Goal: Task Accomplishment & Management: Complete application form

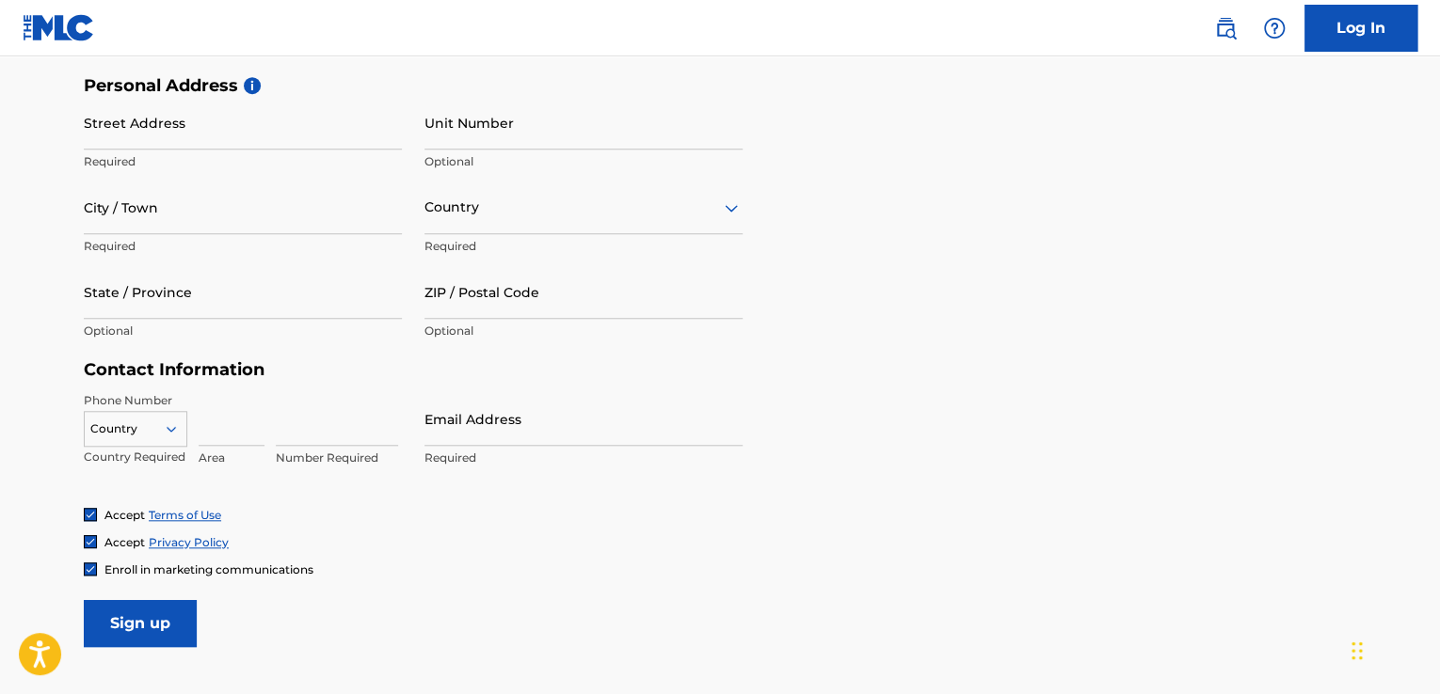
scroll to position [625, 0]
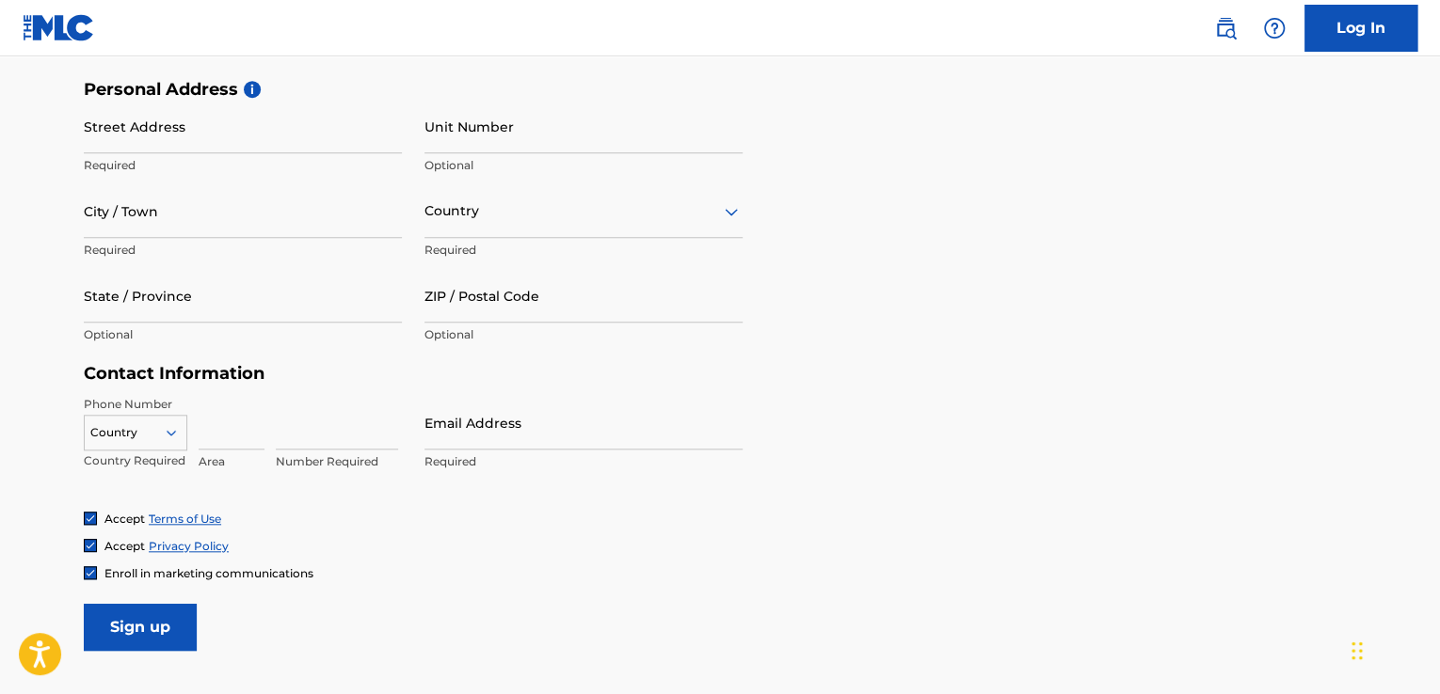
type input "[PERSON_NAME]"
type input "7"
type input "Do quis aperiam dolo"
type input "534"
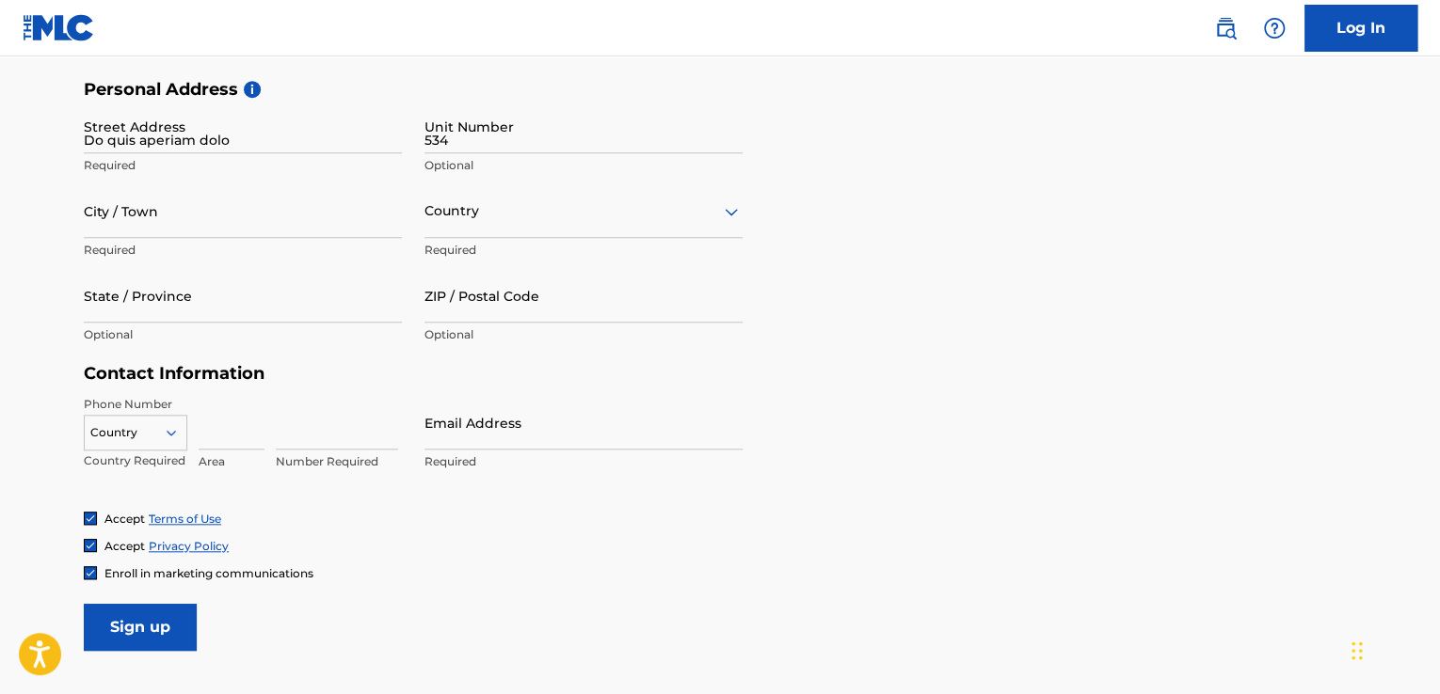
type input "Cillum rerum praesen"
type input "Sed ad illo repudian"
type input "Consequatur Dicta s"
type input "39220"
type input "[PHONE_NUMBER]"
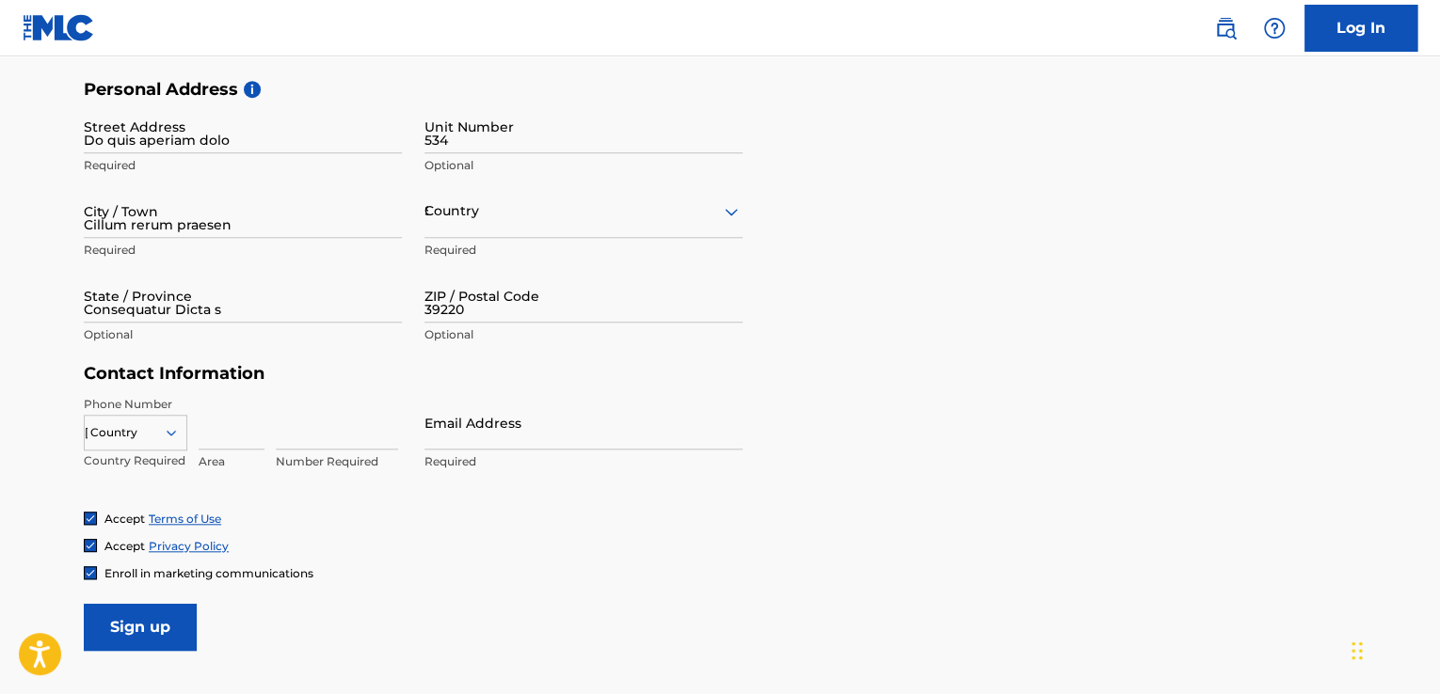
type input "[PHONE_NUMBER]"
type input "[EMAIL_ADDRESS][DOMAIN_NAME]"
select select "1"
select select "1908"
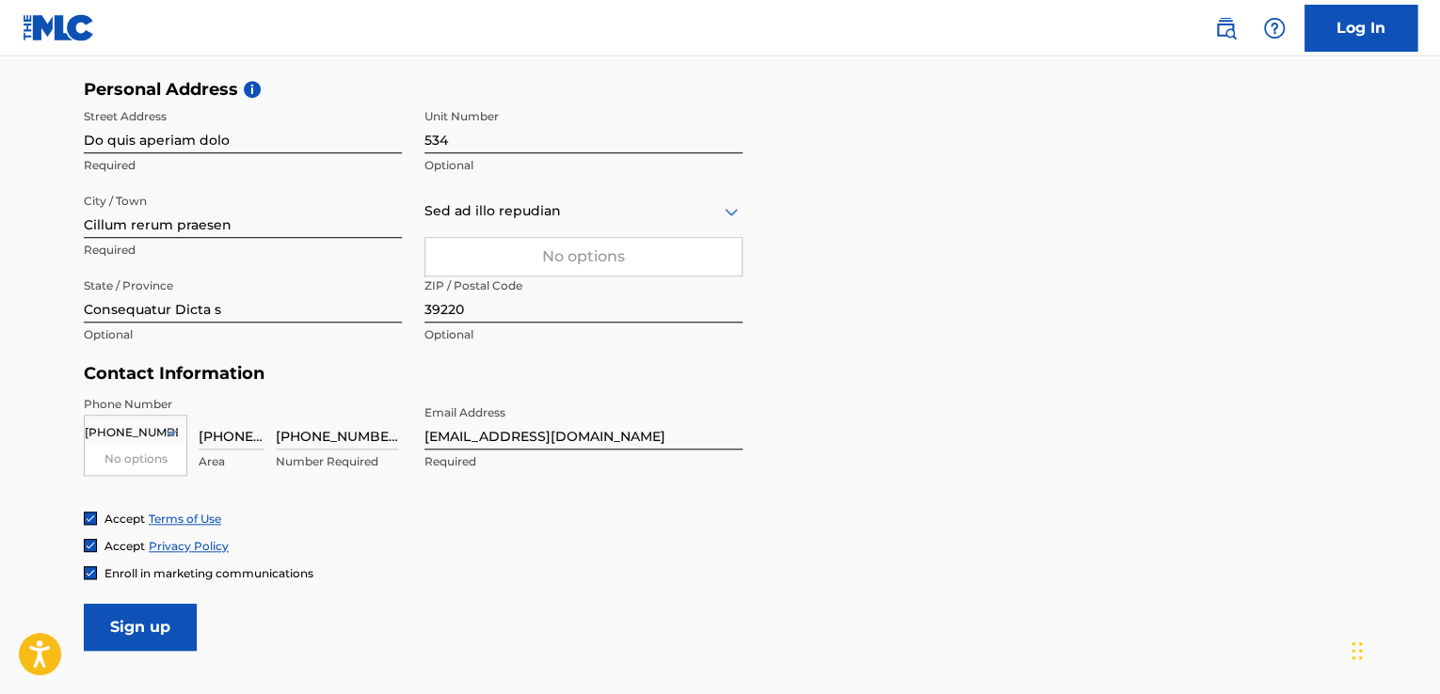
click at [1055, 77] on form "User Information First Name [PERSON_NAME] Required Last Name [PERSON_NAME] Requ…" at bounding box center [720, 234] width 1272 height 835
drag, startPoint x: 689, startPoint y: 121, endPoint x: 451, endPoint y: 200, distance: 250.8
click at [451, 200] on div "Street Address Do quis aperiam dolo Required Unit Number 534 Optional City / To…" at bounding box center [413, 227] width 659 height 254
type input "5"
drag, startPoint x: 89, startPoint y: 433, endPoint x: 257, endPoint y: 419, distance: 168.1
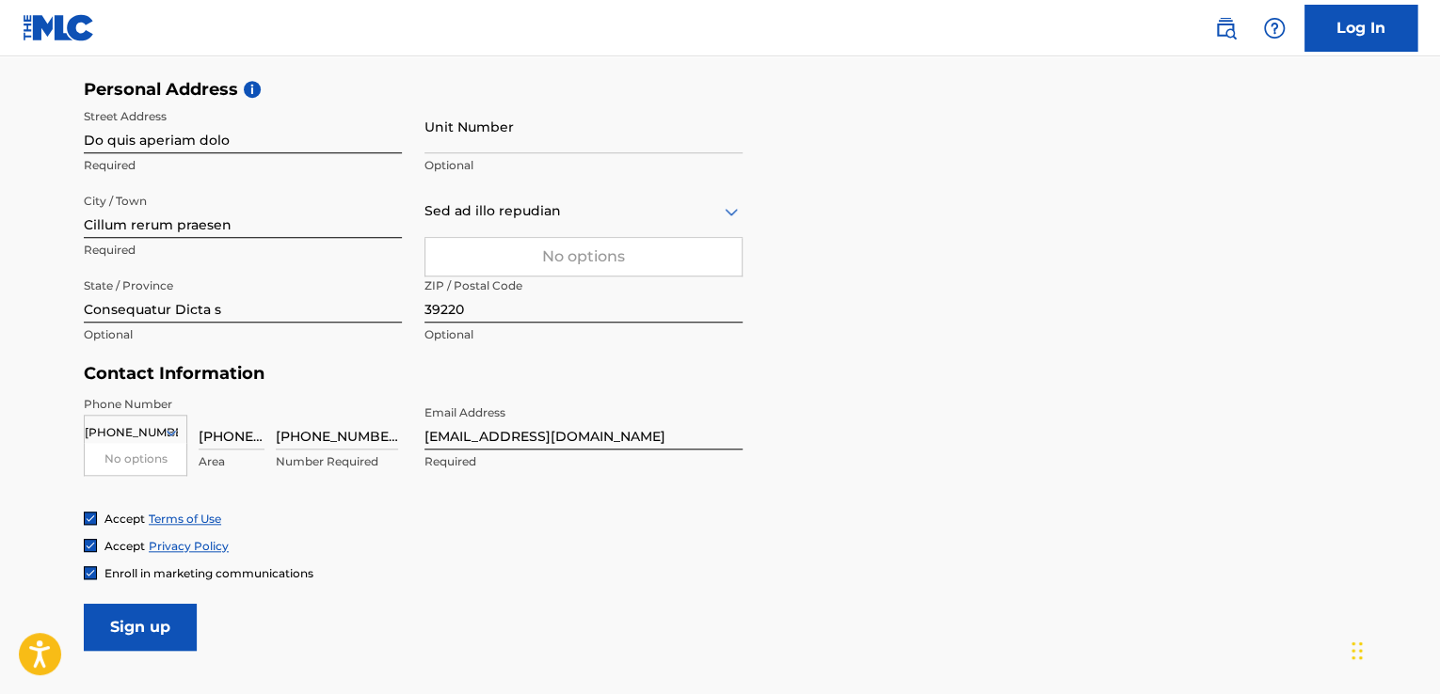
click at [257, 419] on div "option , selected. 0 results available for search term [PHONE_NUMBER]. Use Up a…" at bounding box center [243, 438] width 318 height 85
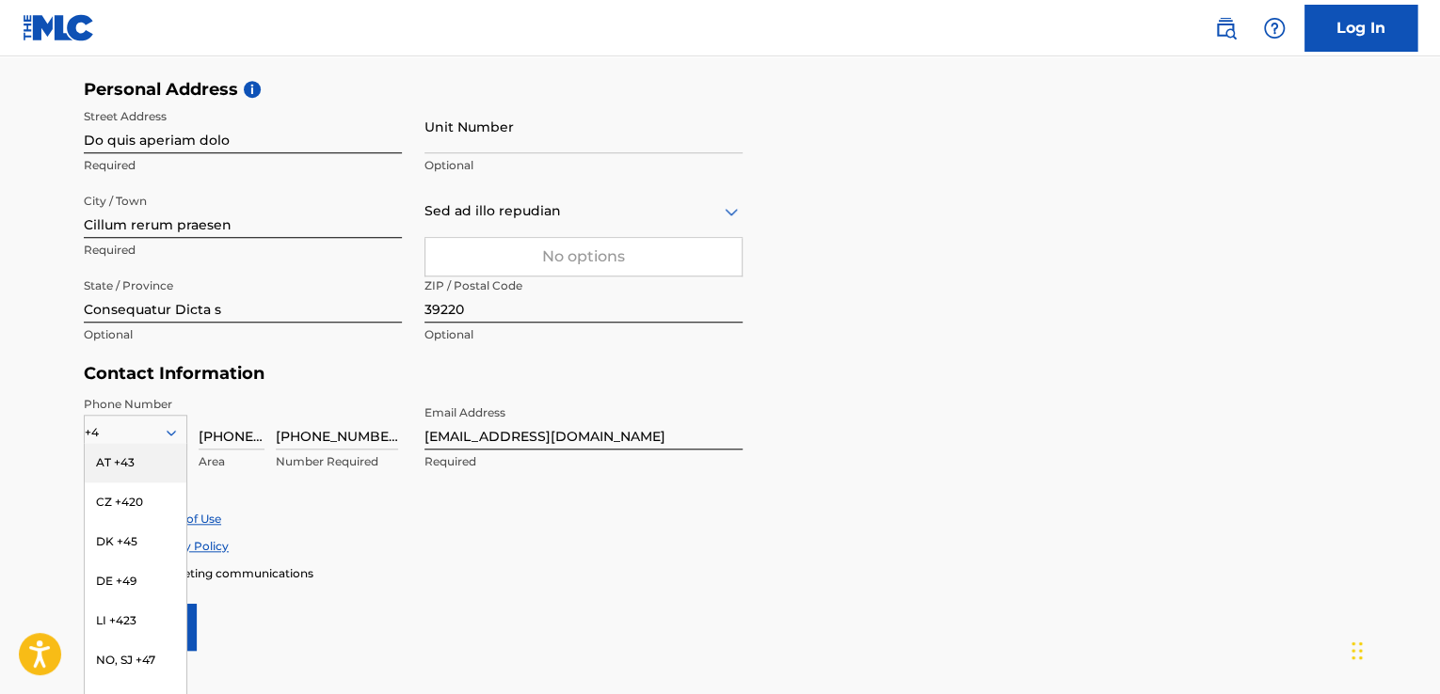
type input "+40"
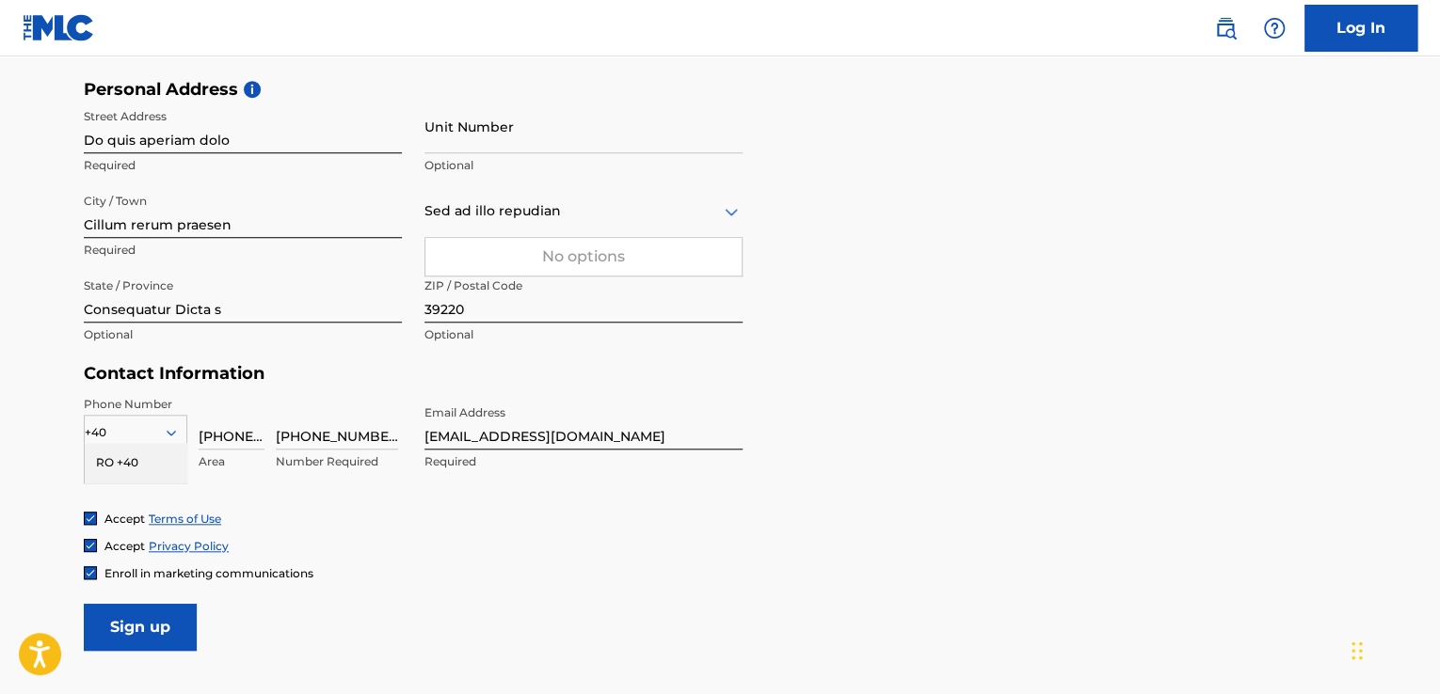
click at [140, 462] on div "RO +40" at bounding box center [136, 463] width 102 height 40
drag, startPoint x: 196, startPoint y: 439, endPoint x: 248, endPoint y: 432, distance: 53.2
click at [248, 432] on div "RO +40 Country Required [PHONE_NUMBER] Area [PHONE_NUMBER] Number Required" at bounding box center [243, 438] width 318 height 85
drag, startPoint x: 248, startPoint y: 432, endPoint x: 200, endPoint y: 434, distance: 48.0
click at [200, 434] on input "[PHONE_NUMBER]" at bounding box center [232, 423] width 66 height 54
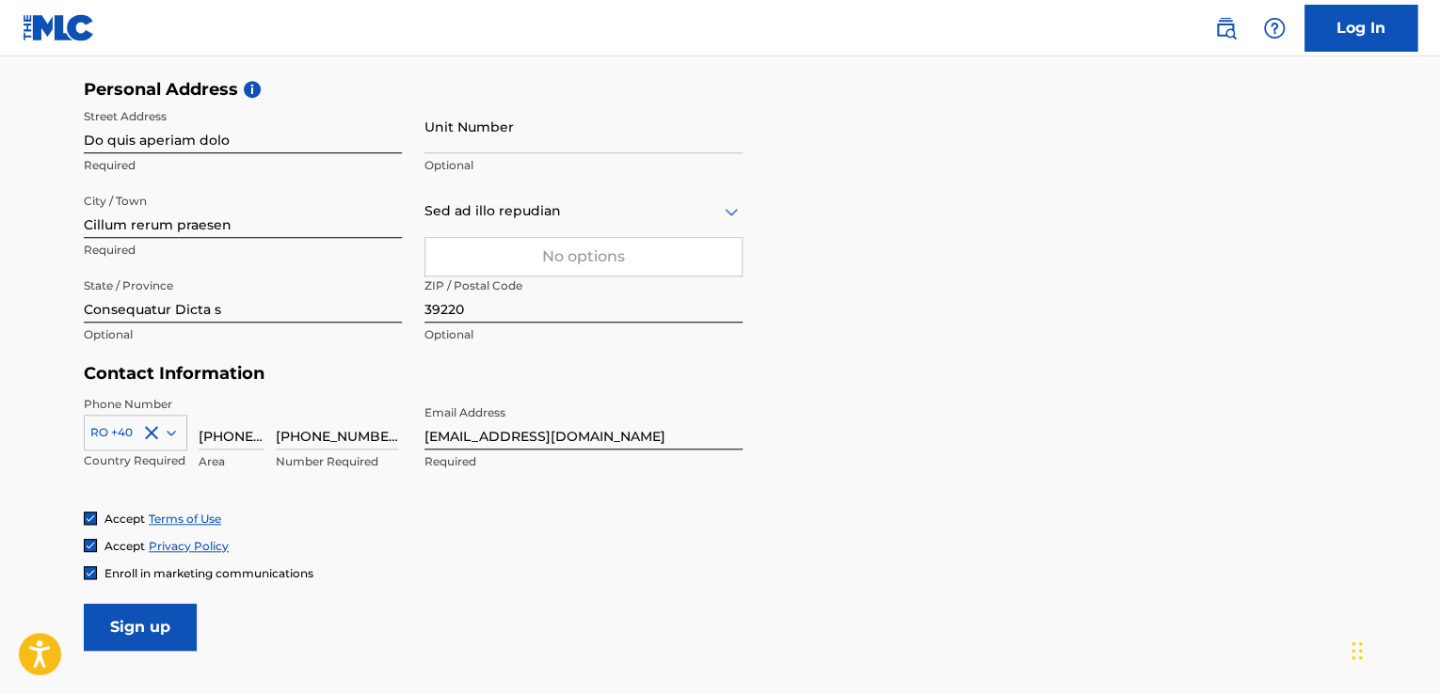
type input "587-2813"
drag, startPoint x: 202, startPoint y: 429, endPoint x: 267, endPoint y: 433, distance: 65.0
click at [267, 433] on div "RO +40 Country Required 587-2813 Value must contain only numbers [PHONE_NUMBER]…" at bounding box center [243, 438] width 318 height 85
drag, startPoint x: 276, startPoint y: 433, endPoint x: 373, endPoint y: 426, distance: 97.1
click at [373, 426] on input "[PHONE_NUMBER]" at bounding box center [337, 423] width 122 height 54
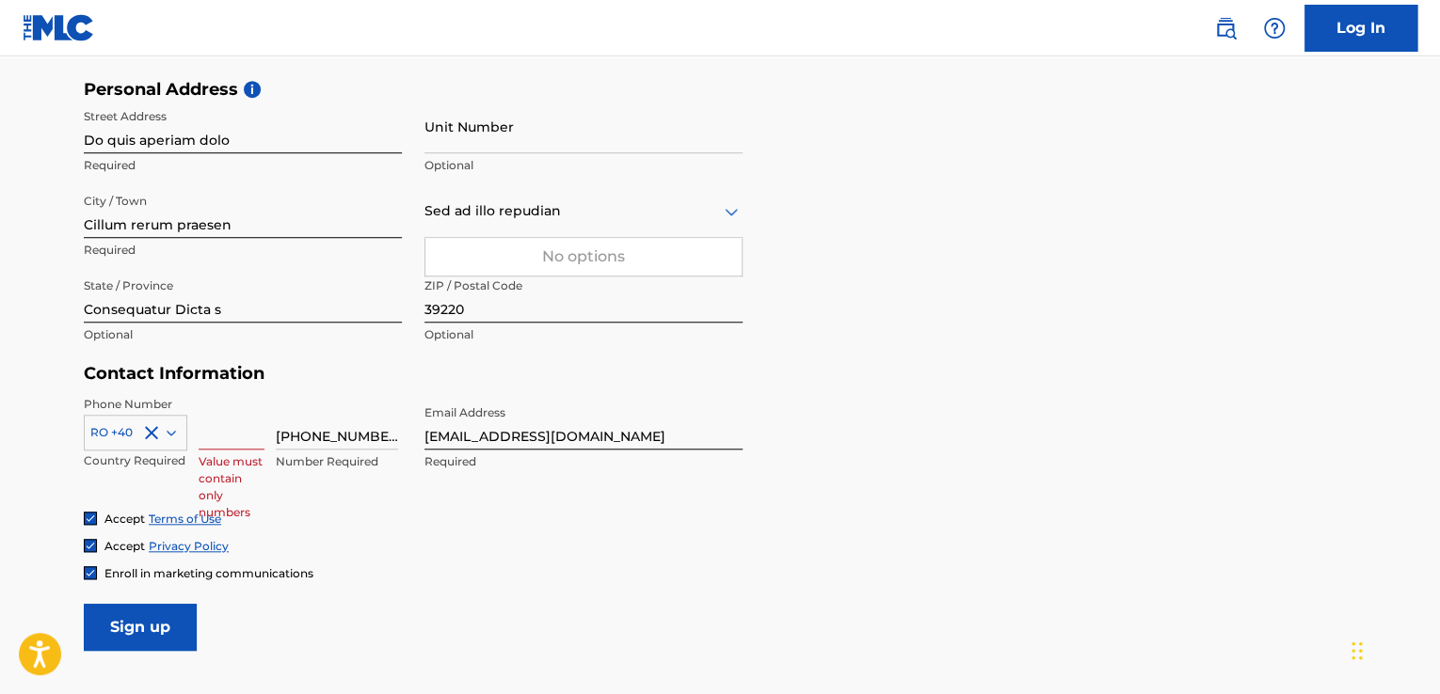
type input "95"
drag, startPoint x: 373, startPoint y: 426, endPoint x: 258, endPoint y: 434, distance: 115.0
click at [258, 434] on div "RO +40 Country Required Value must contain only numbers 95 Number Required" at bounding box center [243, 438] width 318 height 85
click at [235, 436] on input at bounding box center [232, 423] width 66 height 54
type input "76"
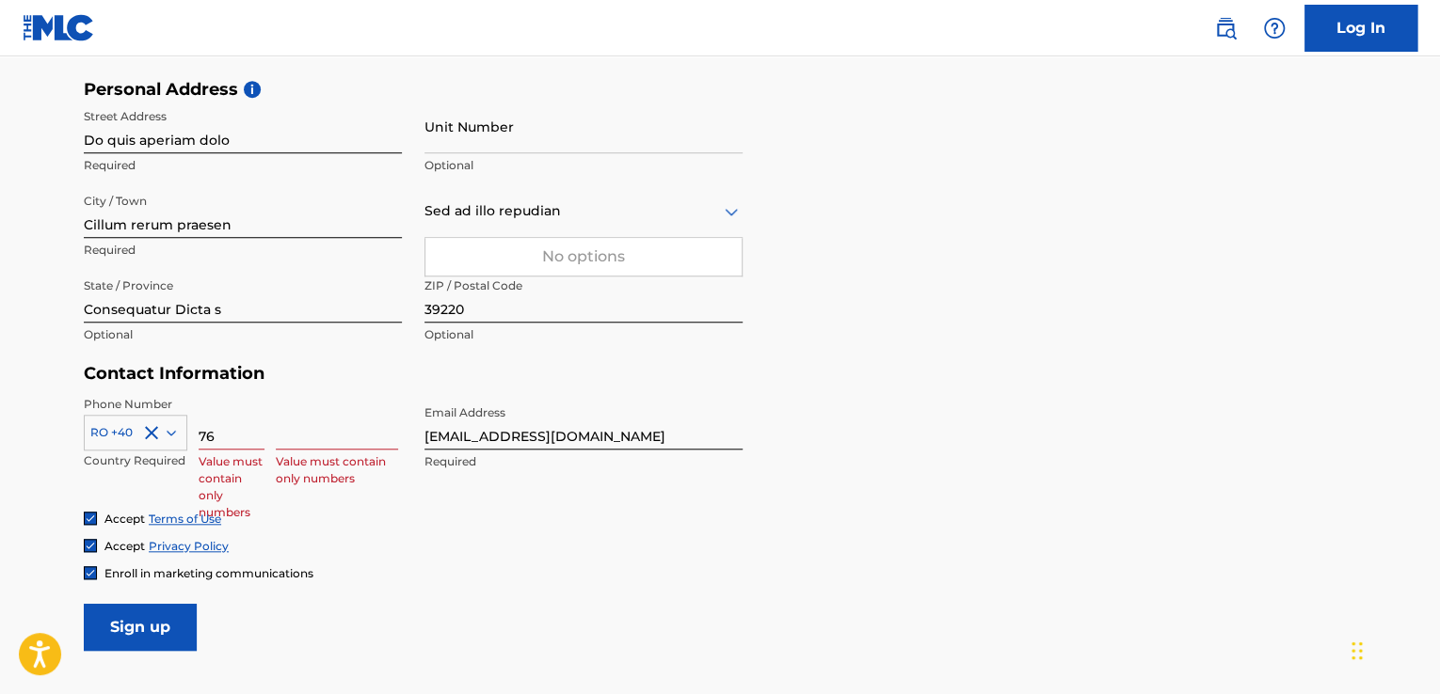
click at [303, 439] on input at bounding box center [337, 423] width 122 height 54
paste input "4764047"
type input "4764047"
click at [488, 543] on div "Accept Privacy Policy" at bounding box center [720, 546] width 1272 height 16
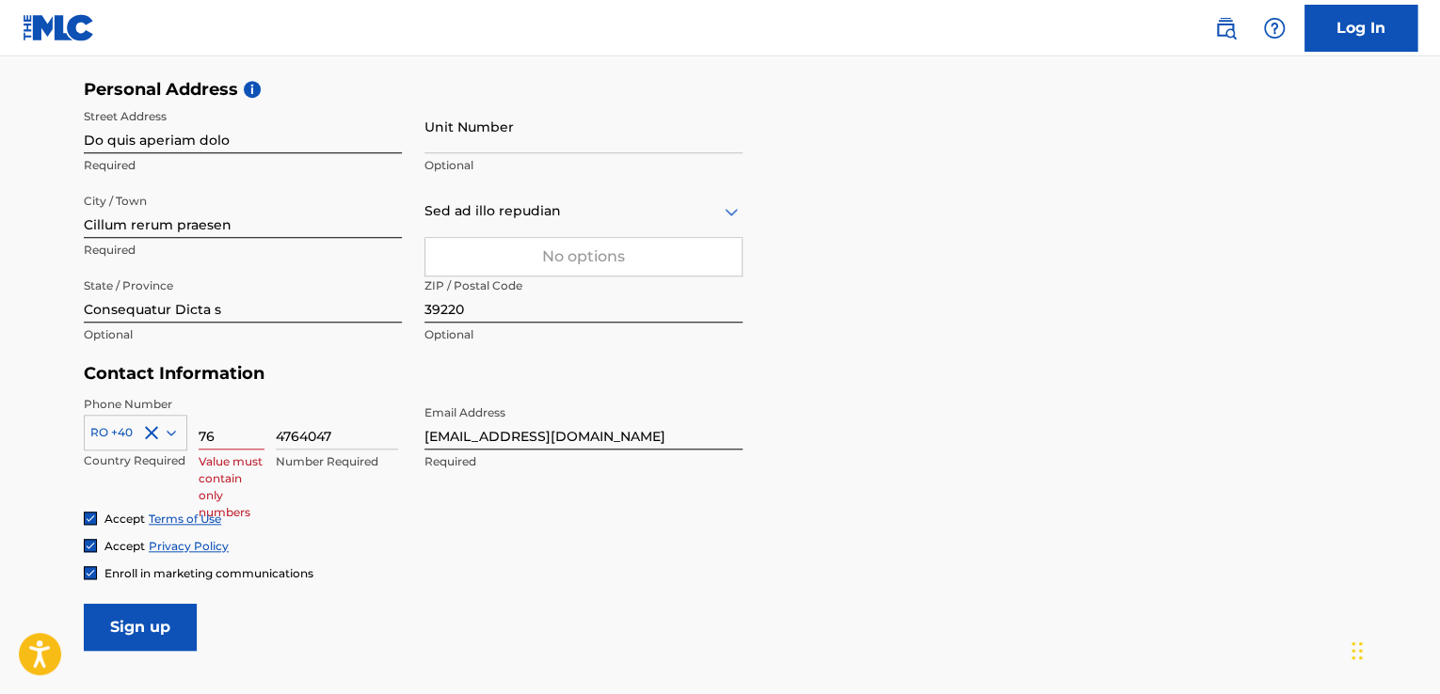
click at [259, 438] on input "76" at bounding box center [232, 423] width 66 height 54
type input "764"
click at [380, 504] on div "Phone Number RO +40 Country Required 764 Value must contain only numbers 476404…" at bounding box center [413, 453] width 659 height 115
drag, startPoint x: 281, startPoint y: 441, endPoint x: 266, endPoint y: 447, distance: 16.1
click at [266, 447] on div "RO +40 Country Required 764 Value must contain only numbers 4764047 Number Requ…" at bounding box center [243, 438] width 318 height 85
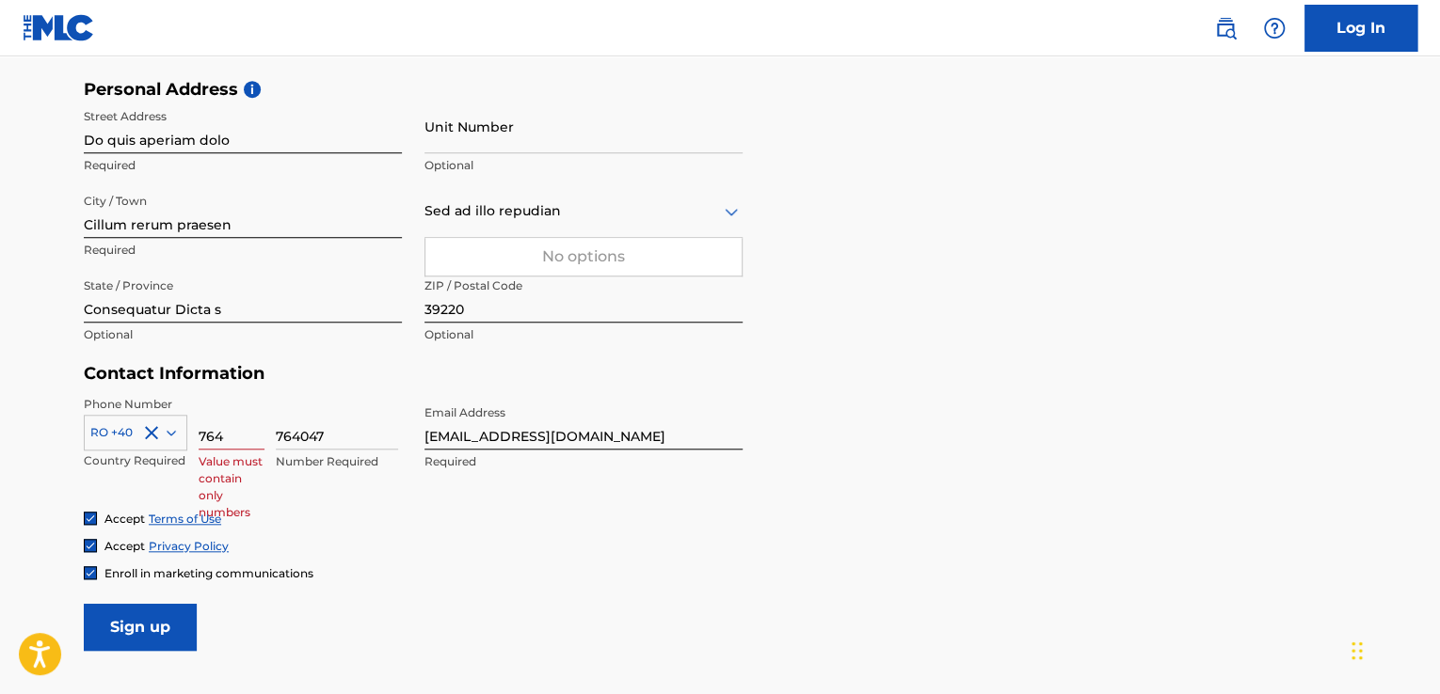
type input "764047"
click at [381, 502] on div "Phone Number RO +40 Country Required 764 Value must contain only numbers 764047…" at bounding box center [413, 453] width 659 height 115
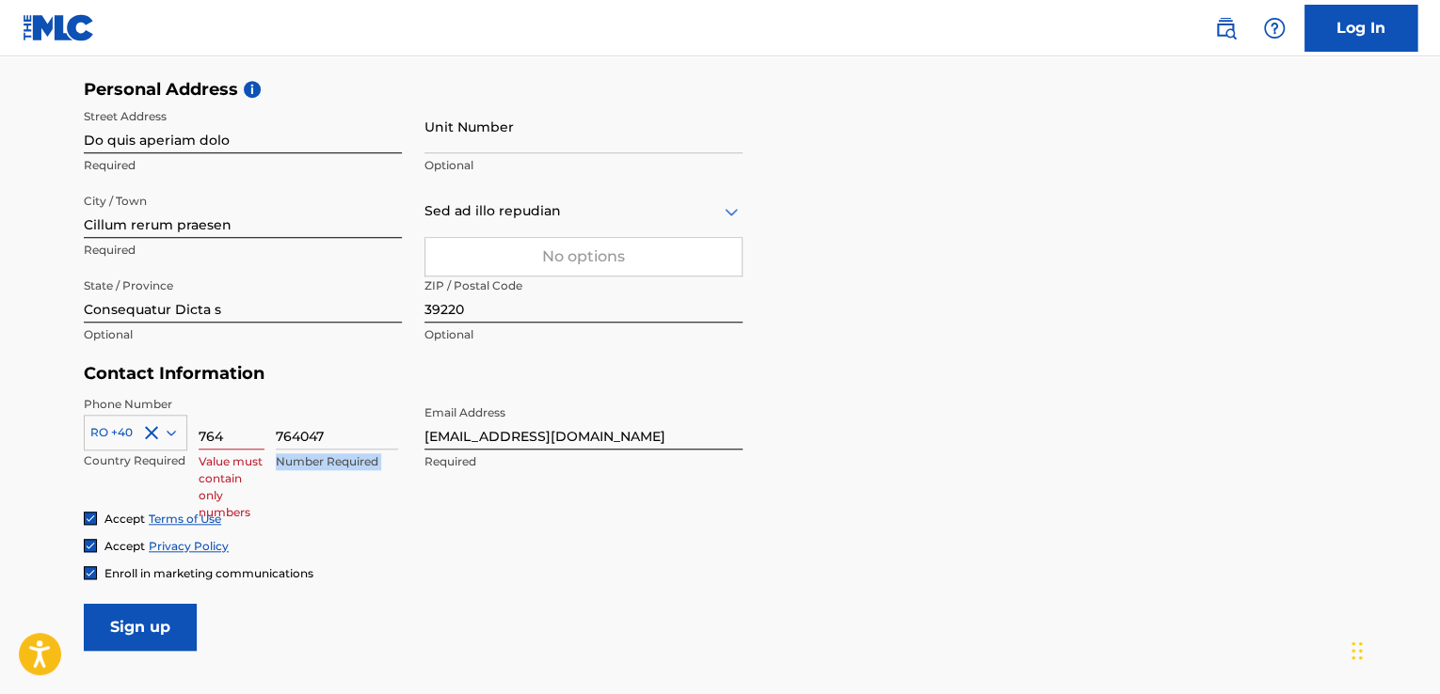
click at [381, 502] on div "Phone Number RO +40 Country Required 764 Value must contain only numbers 764047…" at bounding box center [413, 453] width 659 height 115
click at [226, 437] on input "764" at bounding box center [232, 423] width 66 height 54
type input "76"
click at [567, 517] on div "Accept Terms of Use" at bounding box center [720, 519] width 1272 height 16
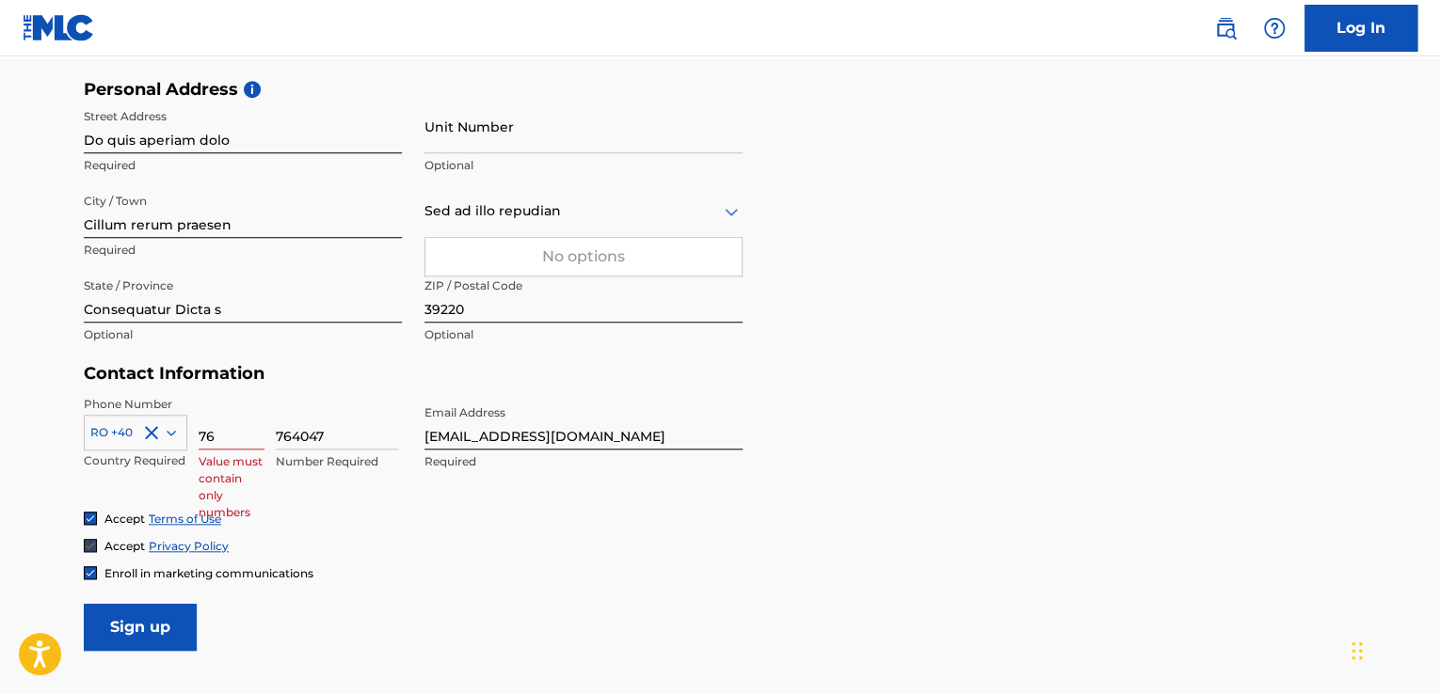
click at [567, 517] on div "Accept Terms of Use" at bounding box center [720, 519] width 1272 height 16
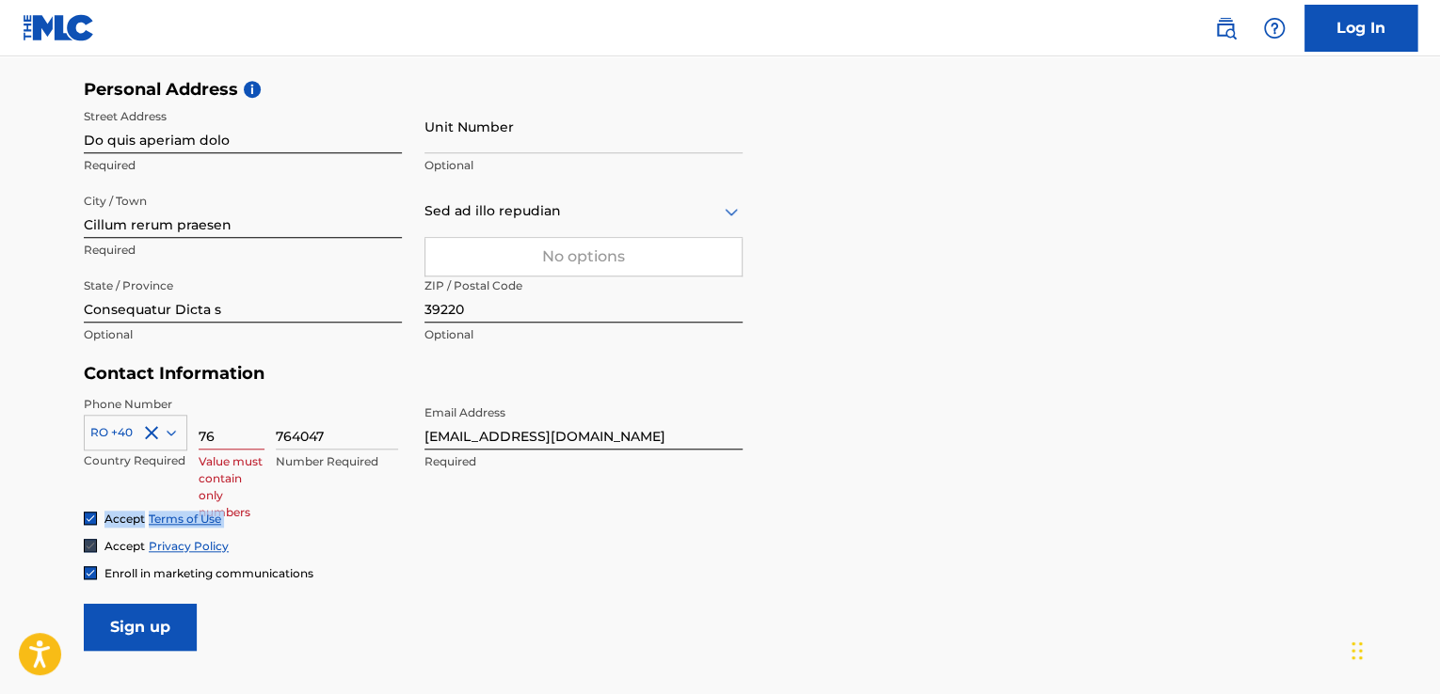
click at [567, 517] on div "Accept Terms of Use" at bounding box center [720, 519] width 1272 height 16
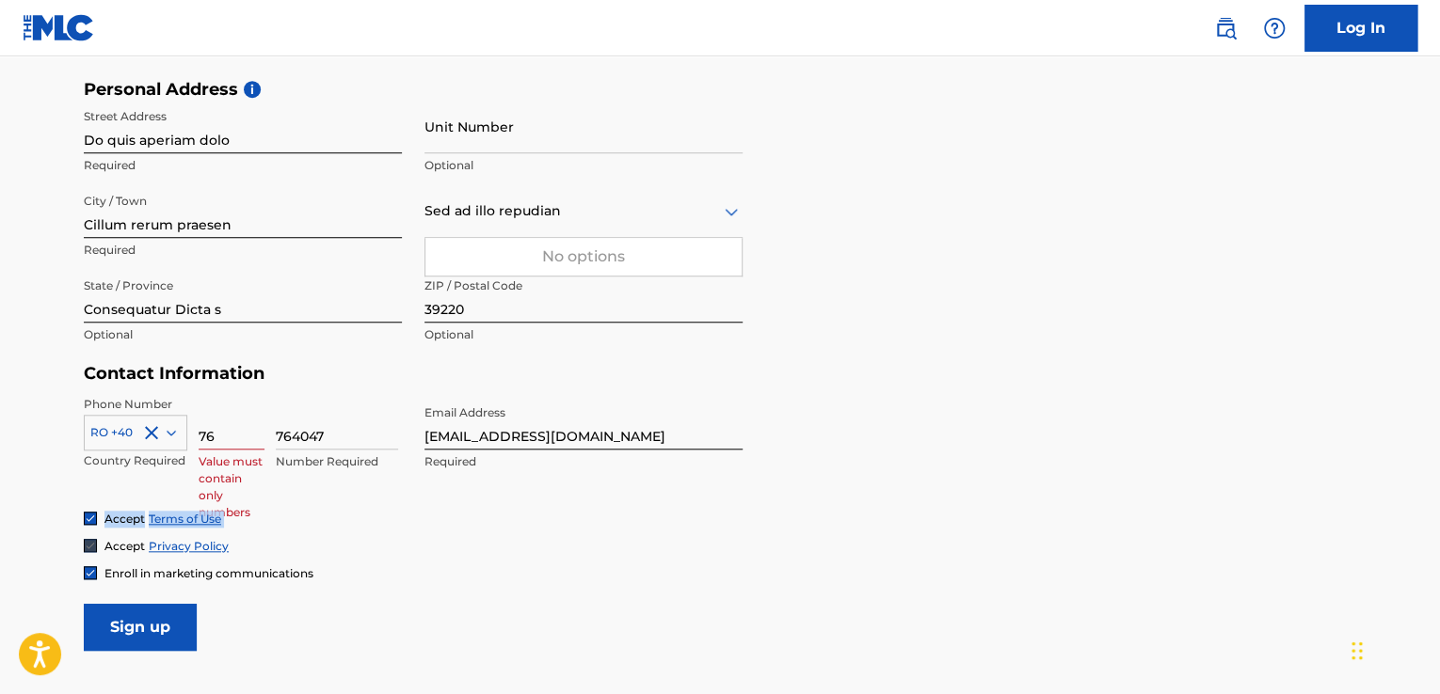
click at [567, 517] on div "Accept Terms of Use" at bounding box center [720, 519] width 1272 height 16
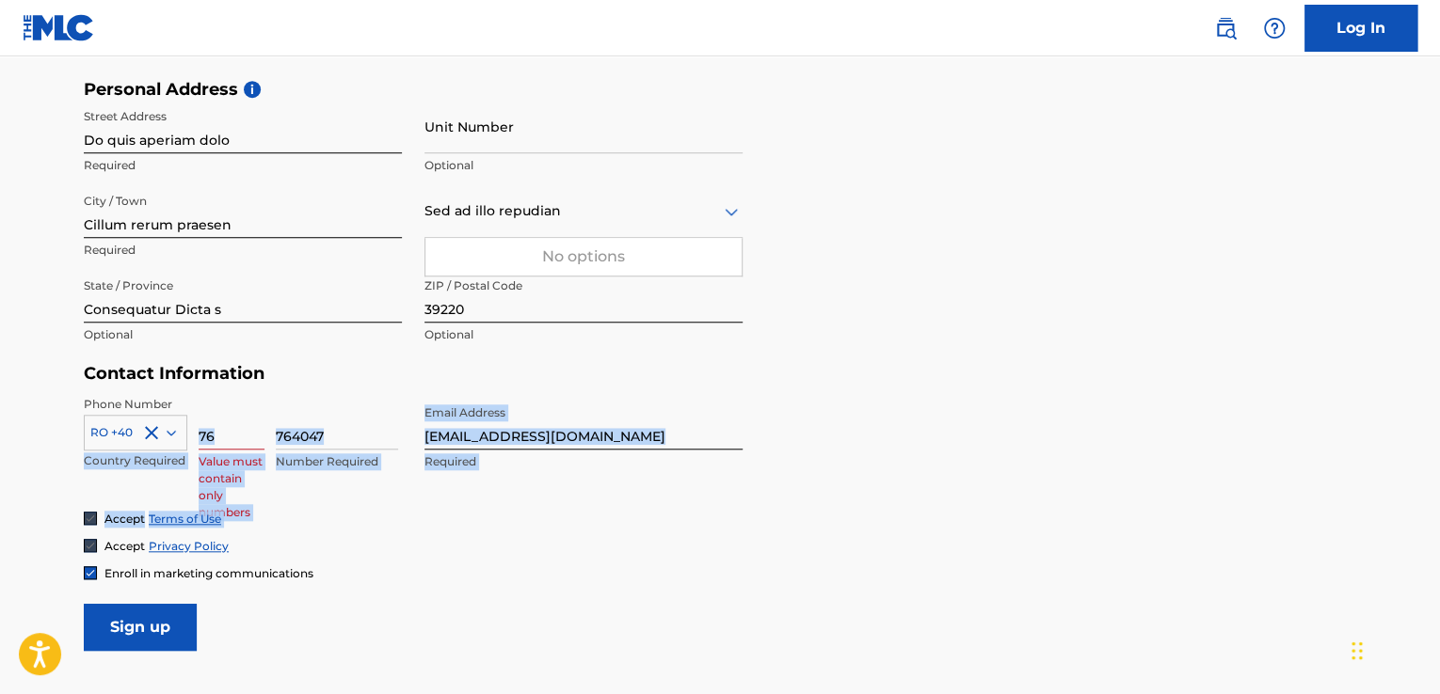
drag, startPoint x: 567, startPoint y: 517, endPoint x: 173, endPoint y: 453, distance: 399.2
click at [173, 453] on form "User Information First Name [PERSON_NAME] Required Last Name [PERSON_NAME] Requ…" at bounding box center [720, 234] width 1272 height 835
click at [235, 479] on p "Value must contain only numbers" at bounding box center [232, 487] width 66 height 68
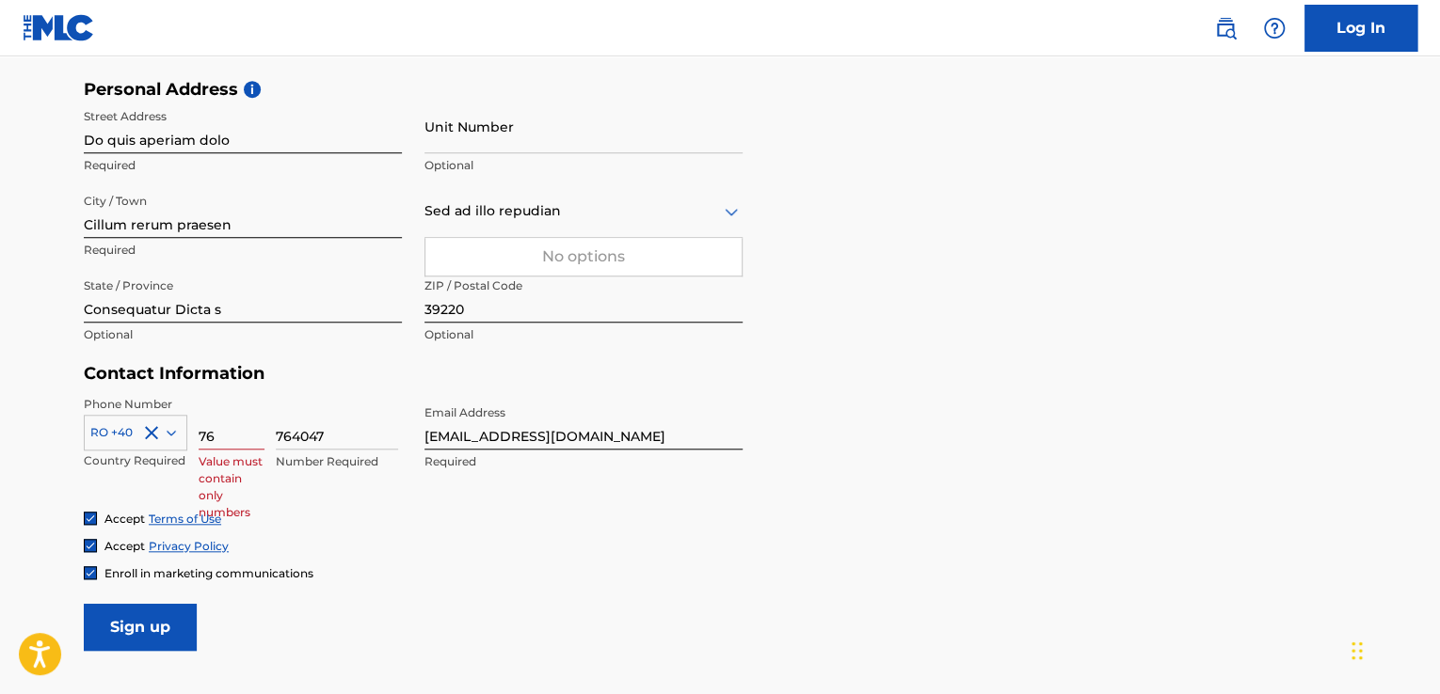
click at [470, 558] on div "Accept Terms of Use Accept Privacy Policy Enroll in marketing communications" at bounding box center [720, 546] width 1272 height 71
drag, startPoint x: 616, startPoint y: 437, endPoint x: 301, endPoint y: 504, distance: 322.4
click at [301, 504] on div "Phone Number RO +40 Country Required 76 Value must contain only numbers 764047 …" at bounding box center [413, 453] width 659 height 115
paste input "h23nvq361h@ibolinva"
type input "[EMAIL_ADDRESS][DOMAIN_NAME]"
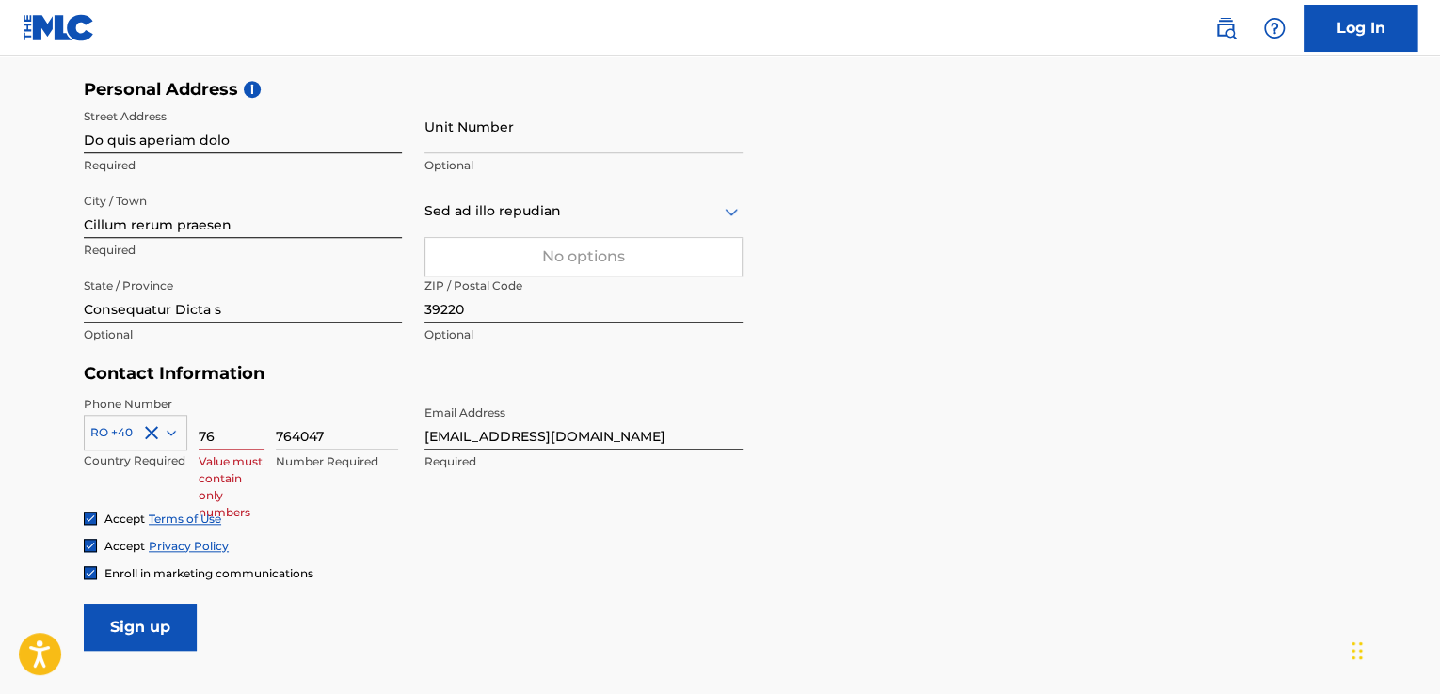
click at [351, 613] on form "User Information First Name [PERSON_NAME] Required Last Name [PERSON_NAME] Requ…" at bounding box center [720, 234] width 1272 height 835
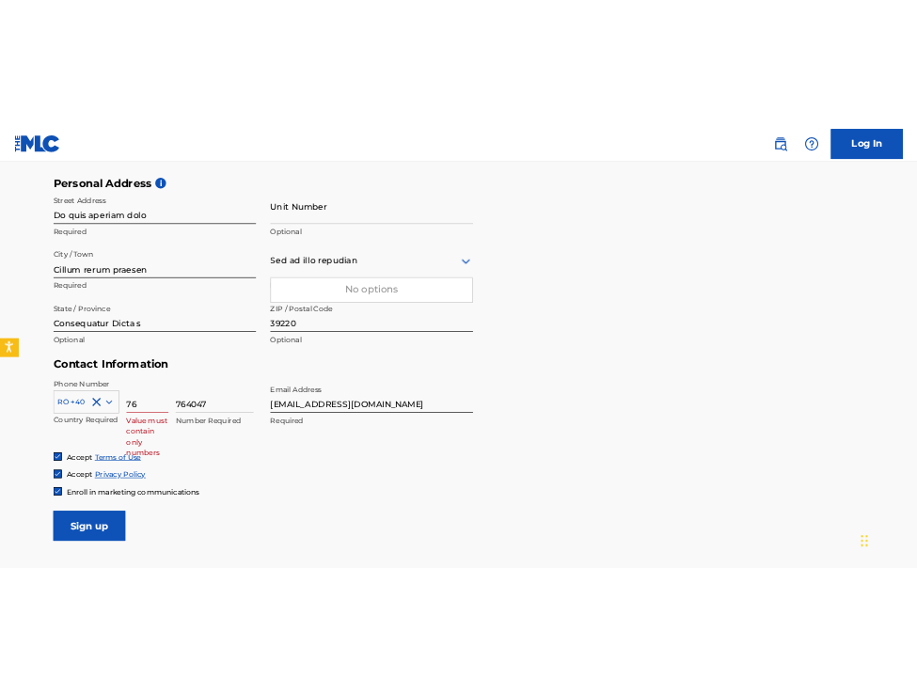
scroll to position [619, 0]
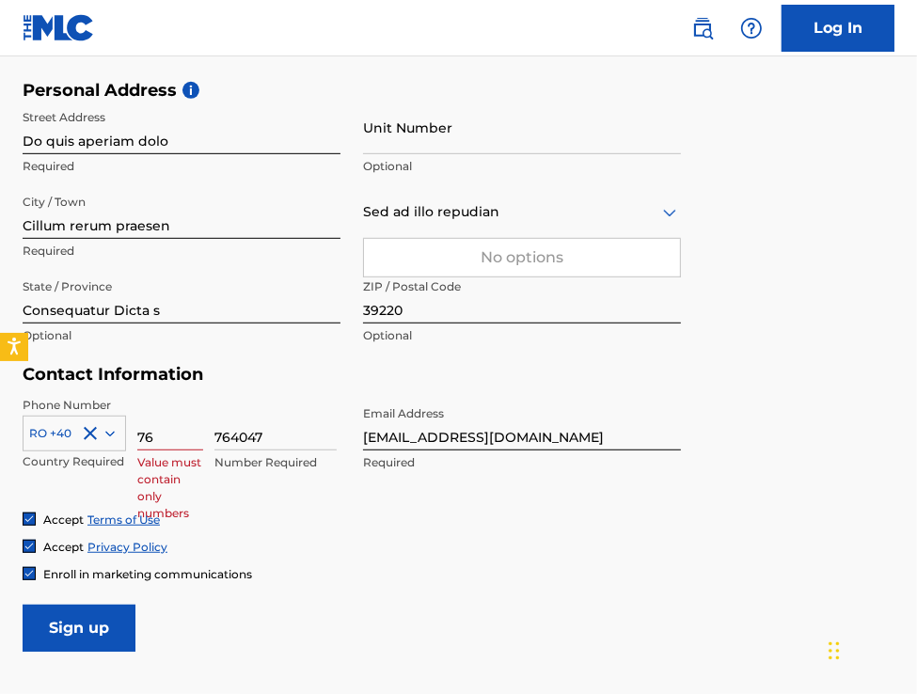
click at [115, 621] on input "Sign up" at bounding box center [79, 628] width 113 height 47
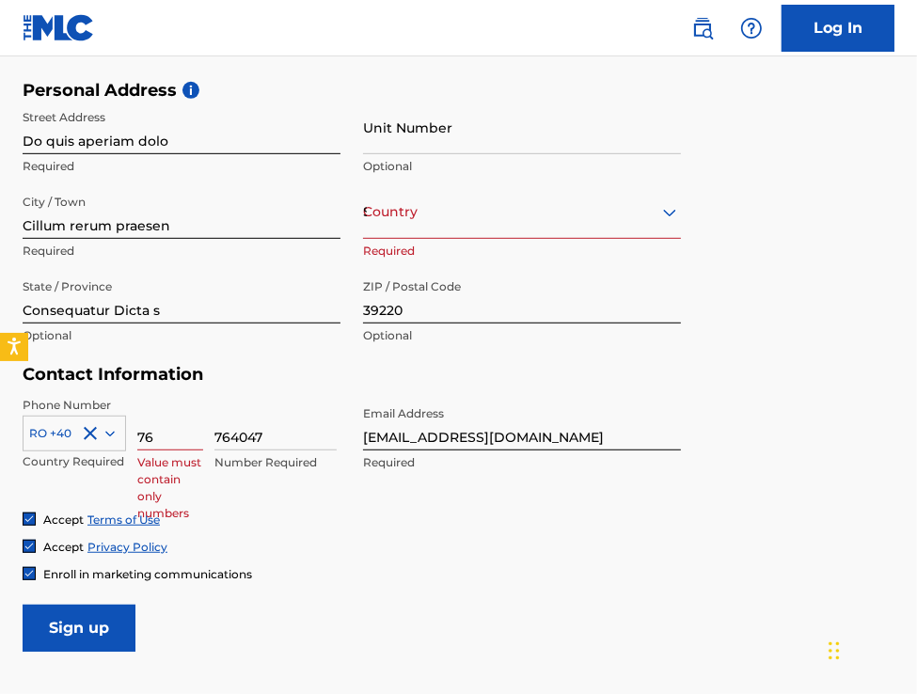
click at [792, 566] on div "Enroll in marketing communications" at bounding box center [459, 574] width 872 height 16
click at [53, 617] on input "Sign up" at bounding box center [79, 628] width 113 height 47
drag, startPoint x: 292, startPoint y: 437, endPoint x: 0, endPoint y: 515, distance: 301.7
click at [0, 515] on div "The MLC uses identity verification before a user is registered to comply with K…" at bounding box center [458, 108] width 917 height 1087
drag, startPoint x: 190, startPoint y: 428, endPoint x: 96, endPoint y: 437, distance: 94.6
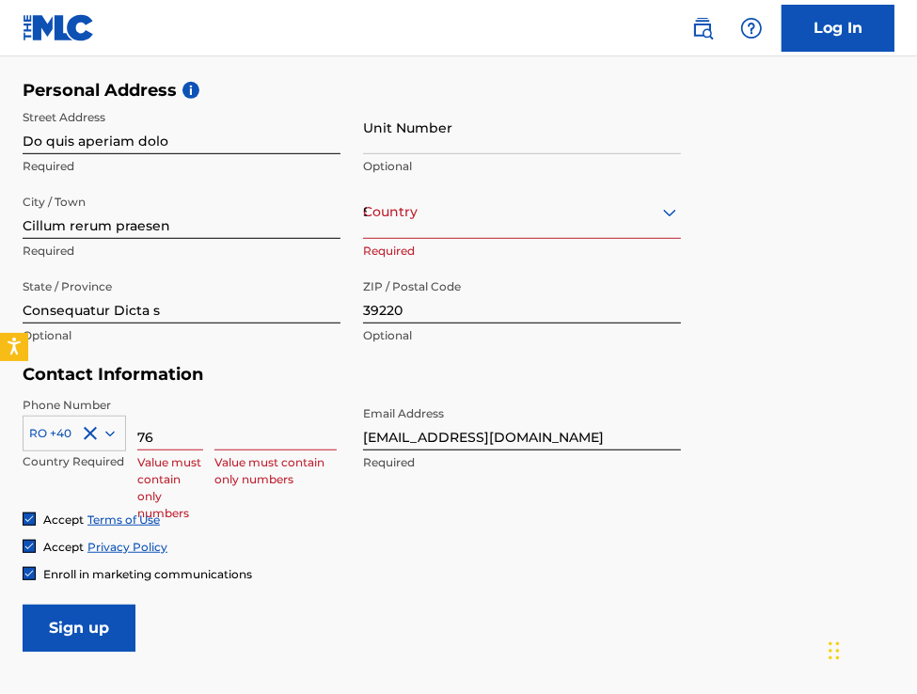
click at [96, 437] on div "RO +40 Country Required 76 Value must contain only numbers Value must contain o…" at bounding box center [182, 439] width 318 height 85
type input "76"
click at [232, 449] on input at bounding box center [276, 424] width 122 height 54
paste input "[EMAIL_ADDRESS][DOMAIN_NAME]"
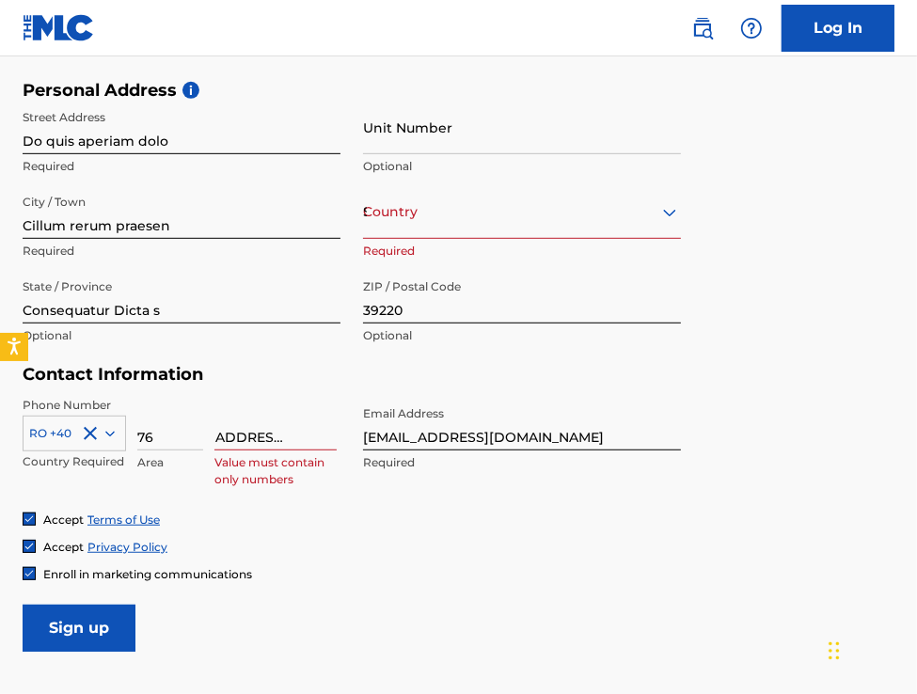
type input "[EMAIL_ADDRESS][DOMAIN_NAME]"
drag, startPoint x: 206, startPoint y: 440, endPoint x: 215, endPoint y: 435, distance: 10.2
click at [215, 435] on div "RO +40 Country Required 76 Area [EMAIL_ADDRESS][DOMAIN_NAME] Value must contain…" at bounding box center [182, 439] width 318 height 85
click at [215, 435] on input "[EMAIL_ADDRESS][DOMAIN_NAME]" at bounding box center [276, 424] width 122 height 54
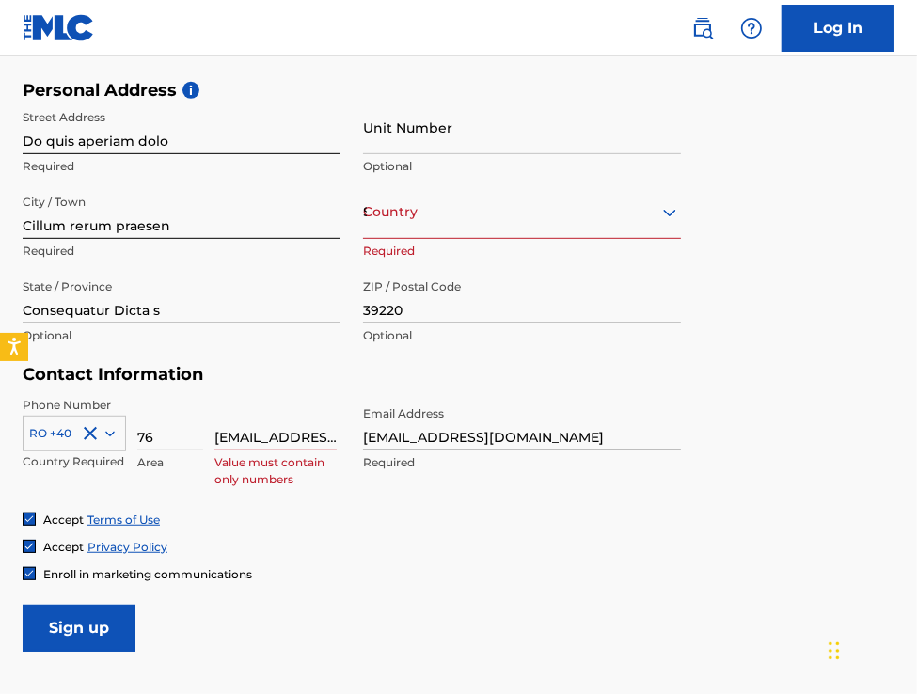
scroll to position [0, 54]
drag, startPoint x: 215, startPoint y: 435, endPoint x: 897, endPoint y: 409, distance: 682.6
click at [897, 409] on div "The MLC uses identity verification before a user is registered to comply with K…" at bounding box center [458, 108] width 917 height 1087
paste input "4764047"
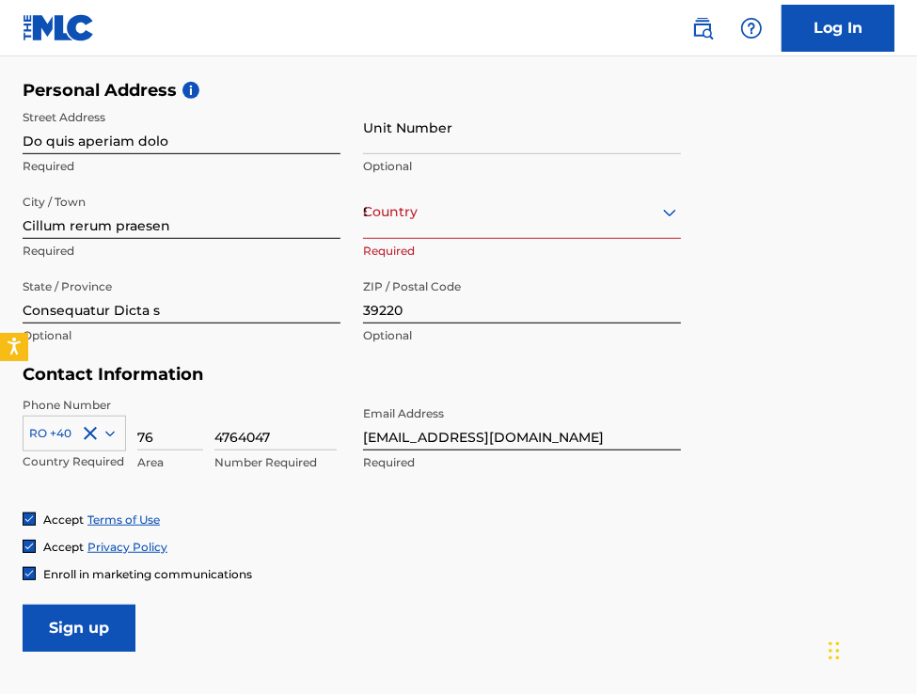
type input "4764047"
click at [794, 549] on div "Accept Privacy Policy" at bounding box center [459, 547] width 872 height 16
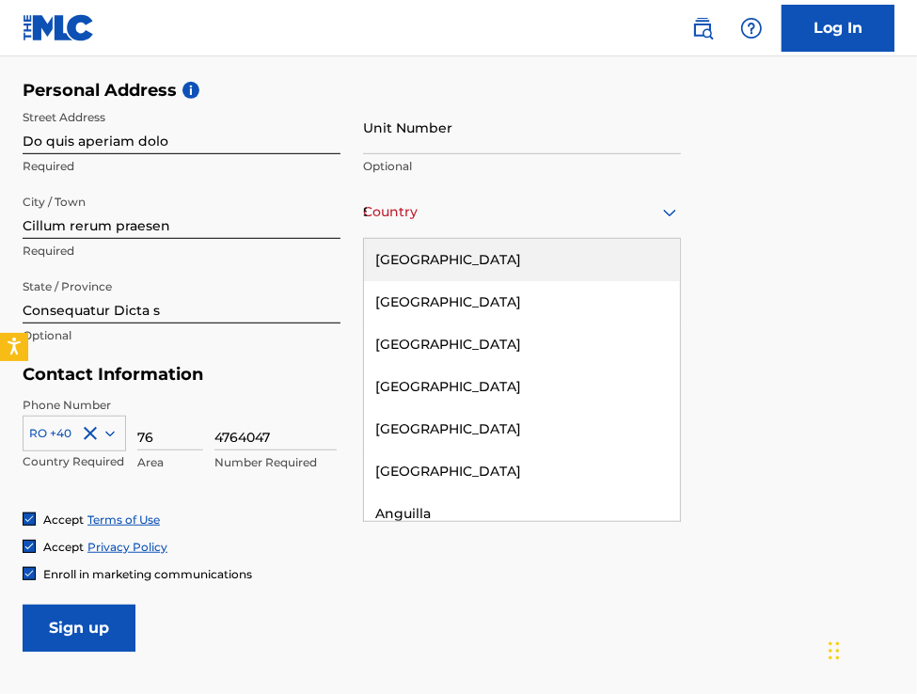
click at [582, 215] on div "Sed ad illo repudian" at bounding box center [522, 212] width 318 height 24
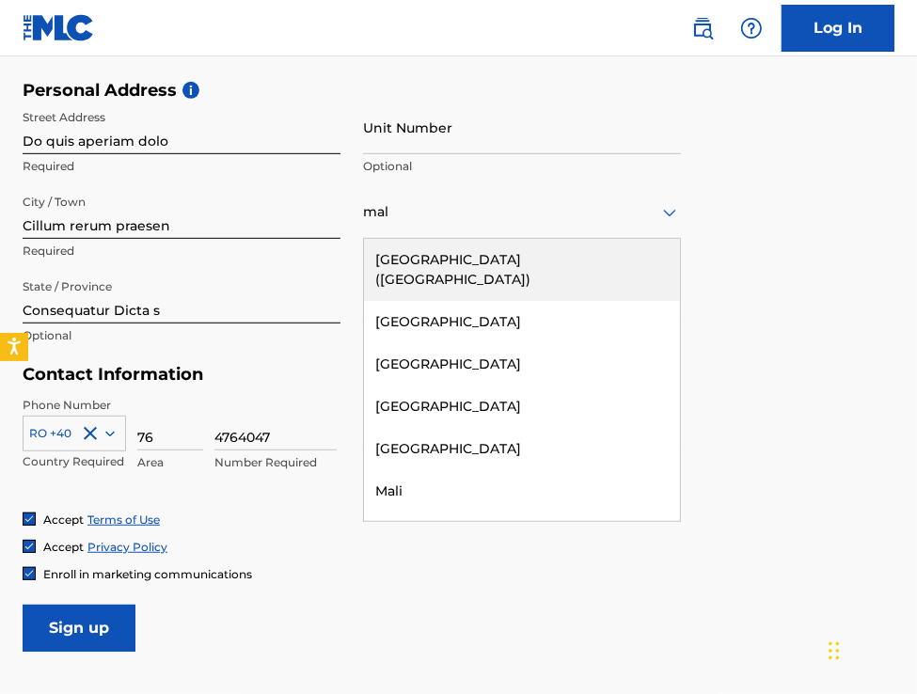
type input "mala"
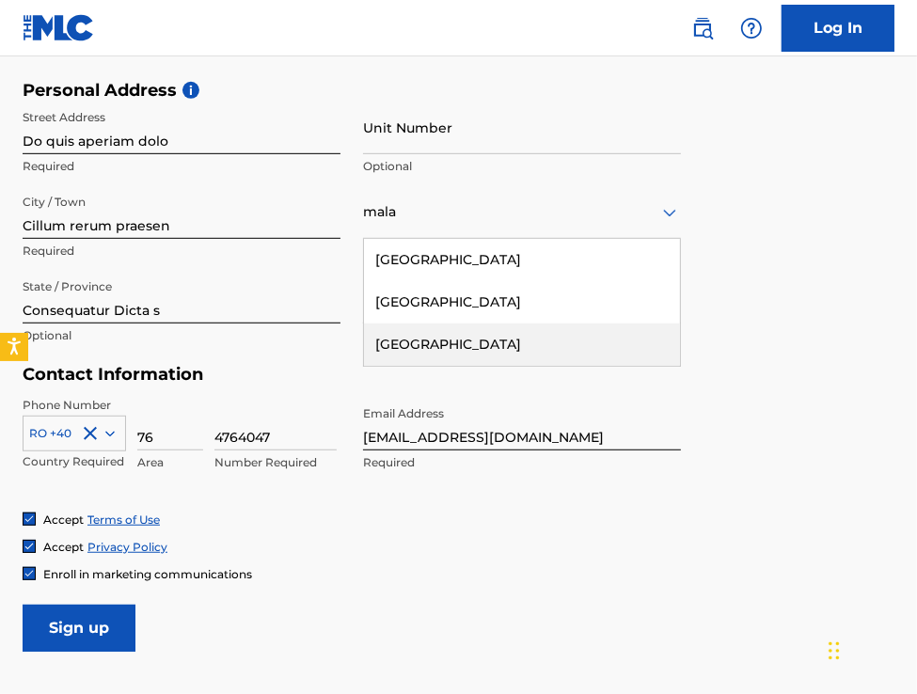
click at [488, 341] on div "[GEOGRAPHIC_DATA]" at bounding box center [522, 345] width 316 height 42
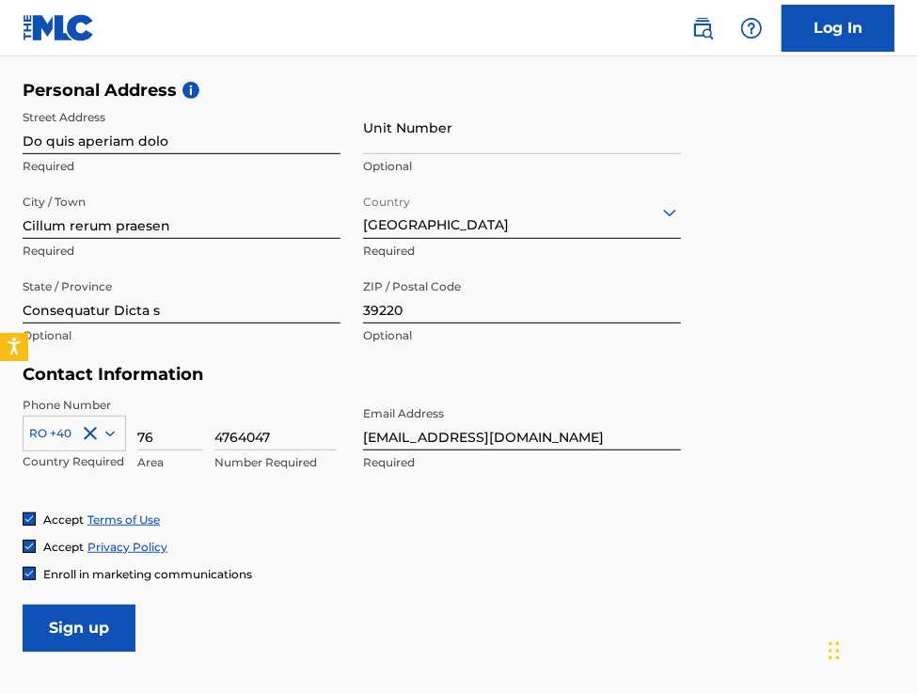
click at [99, 635] on input "Sign up" at bounding box center [79, 628] width 113 height 47
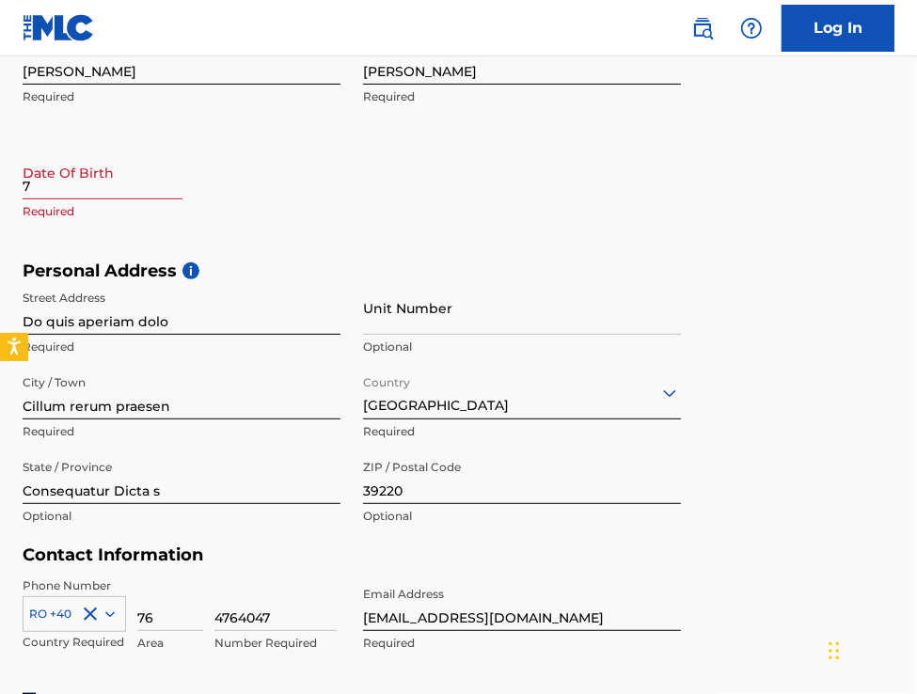
scroll to position [430, 0]
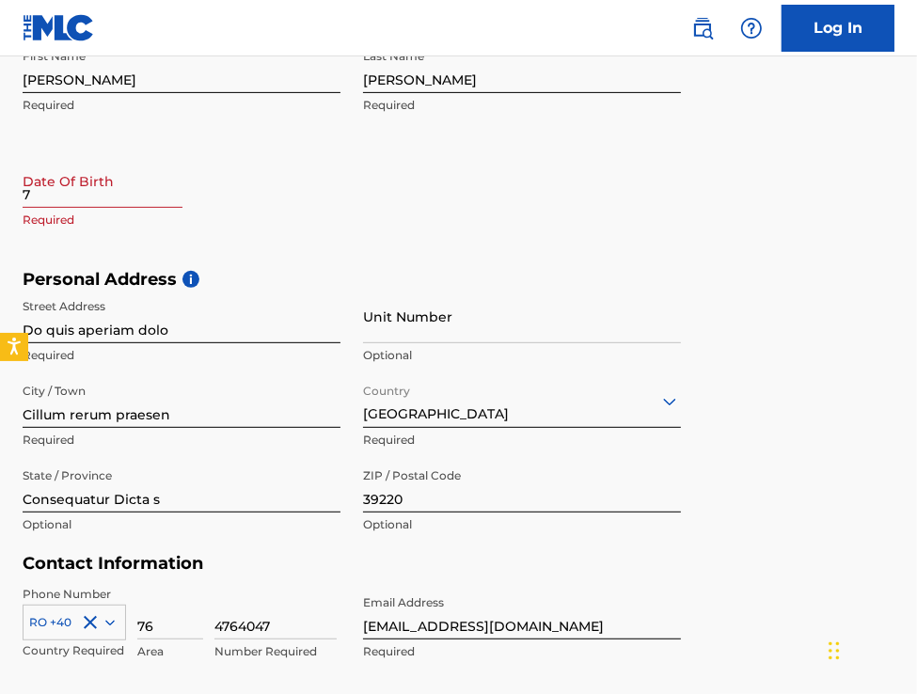
click at [70, 206] on input "7" at bounding box center [103, 181] width 160 height 54
select select "7"
select select "2025"
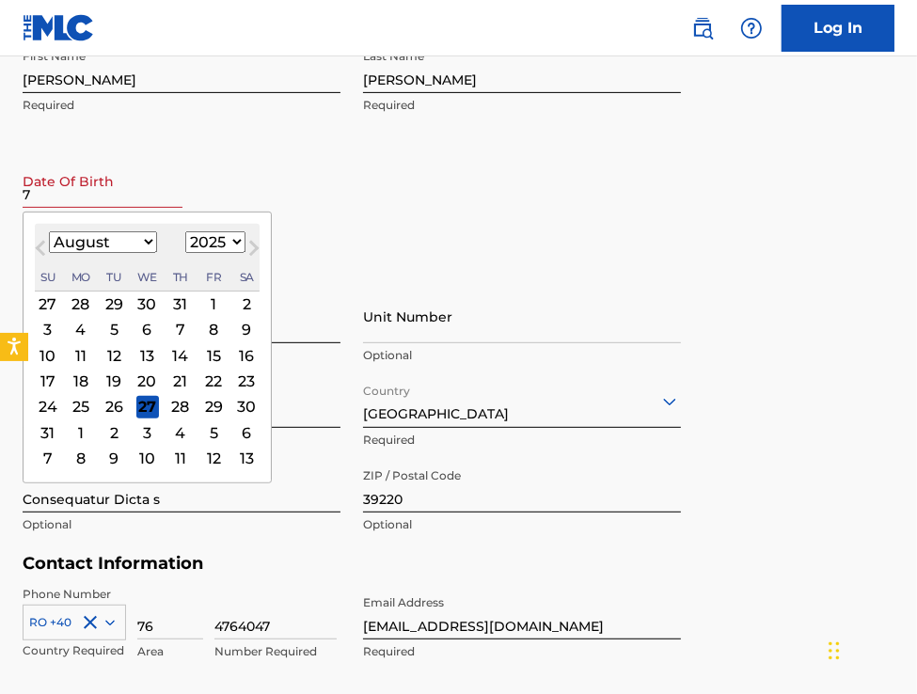
click at [247, 328] on div "9" at bounding box center [246, 330] width 23 height 23
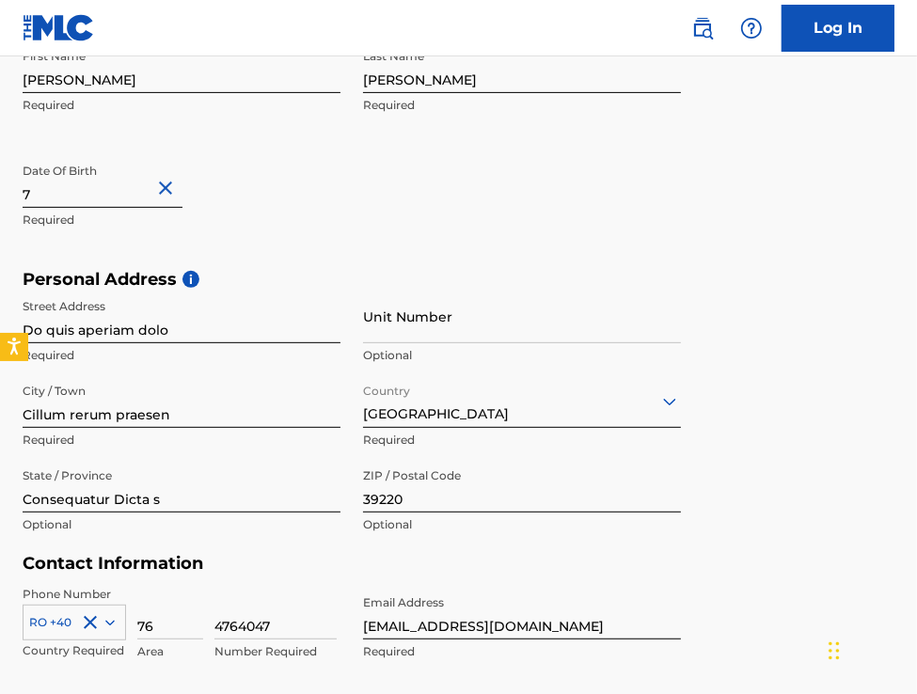
click at [122, 193] on input "7" at bounding box center [103, 181] width 160 height 54
select select "7"
select select "2025"
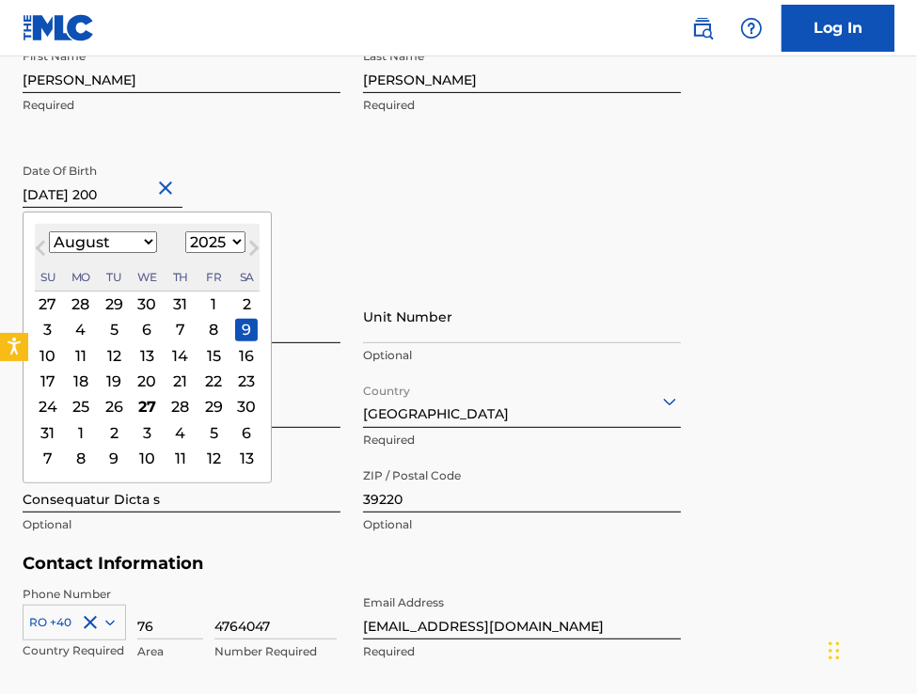
type input "[DATE]"
select select "2000"
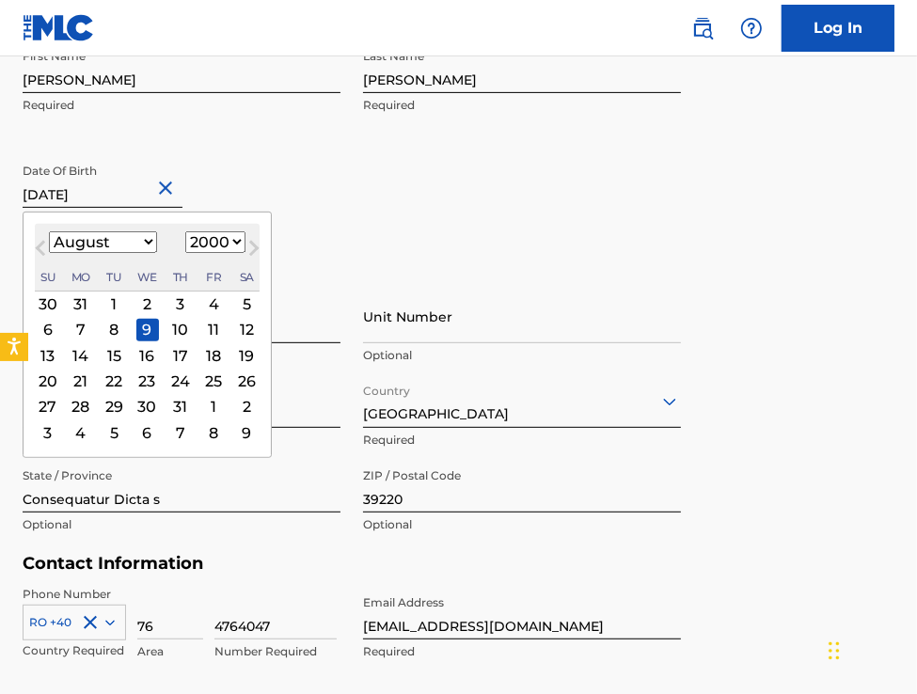
type input "[DATE]"
click at [198, 346] on div "13 14 15 16 17 18 19" at bounding box center [147, 354] width 225 height 25
click at [174, 346] on div "17" at bounding box center [180, 355] width 23 height 23
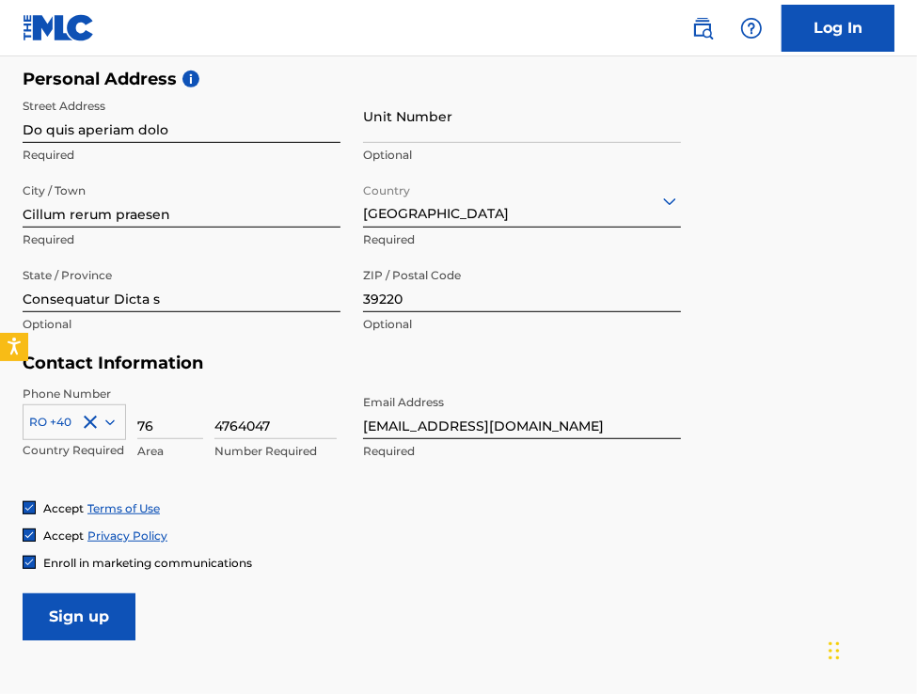
scroll to position [771, 0]
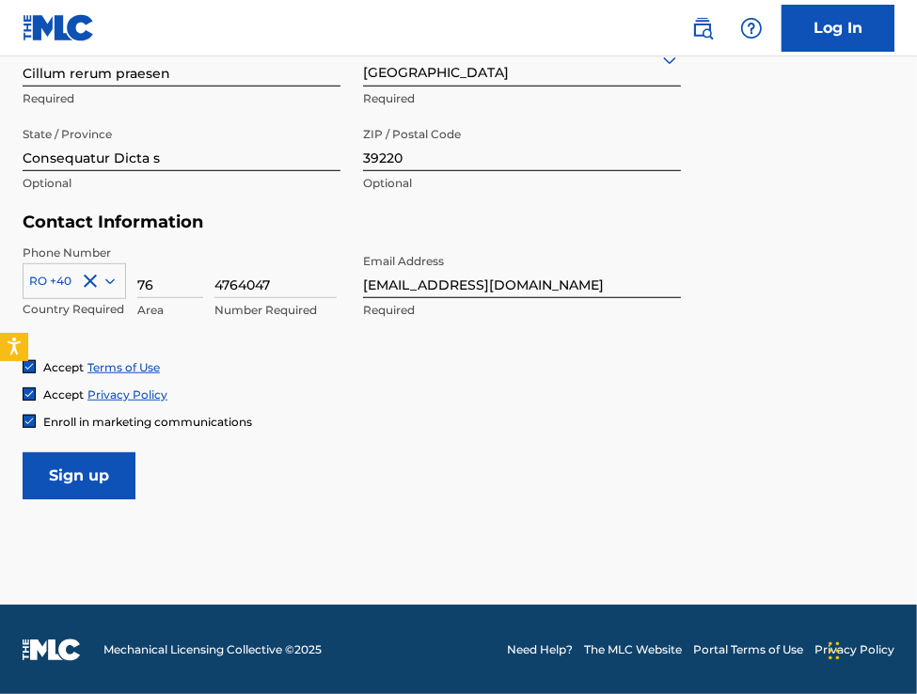
click at [105, 479] on input "Sign up" at bounding box center [79, 476] width 113 height 47
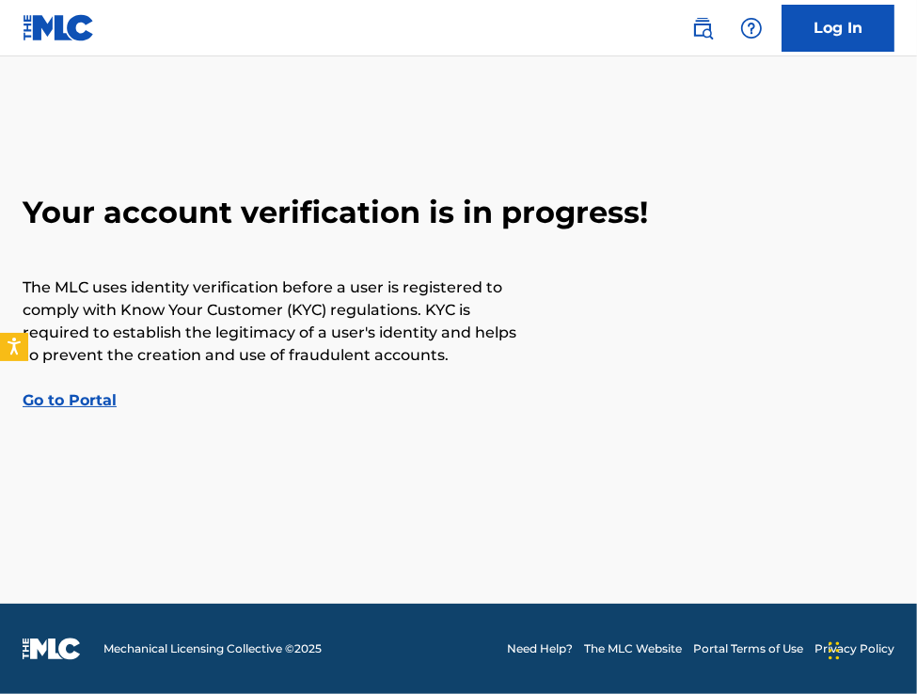
click at [48, 404] on link "Go to Portal" at bounding box center [70, 400] width 94 height 18
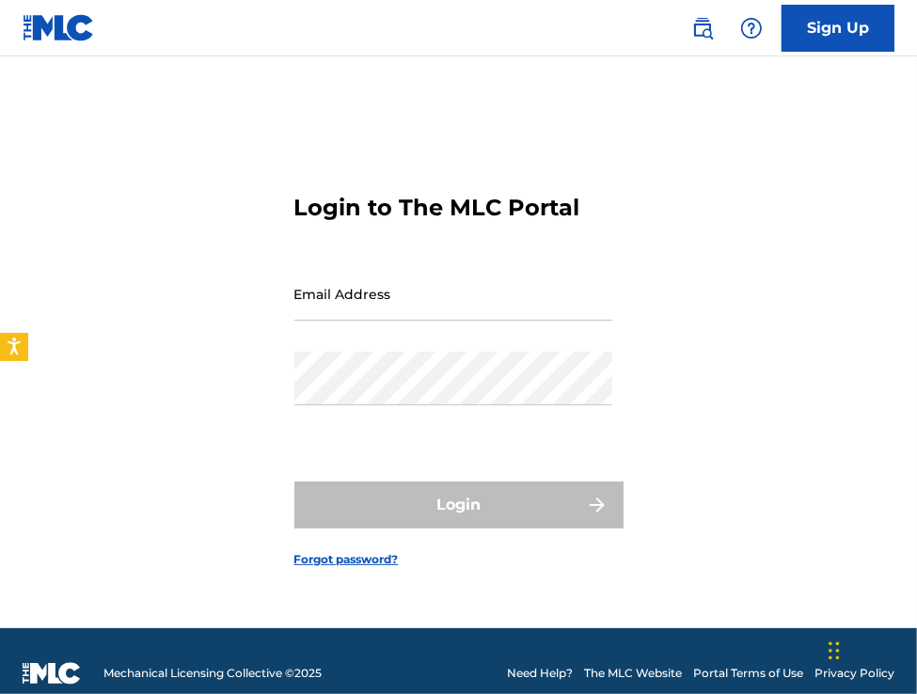
scroll to position [24, 0]
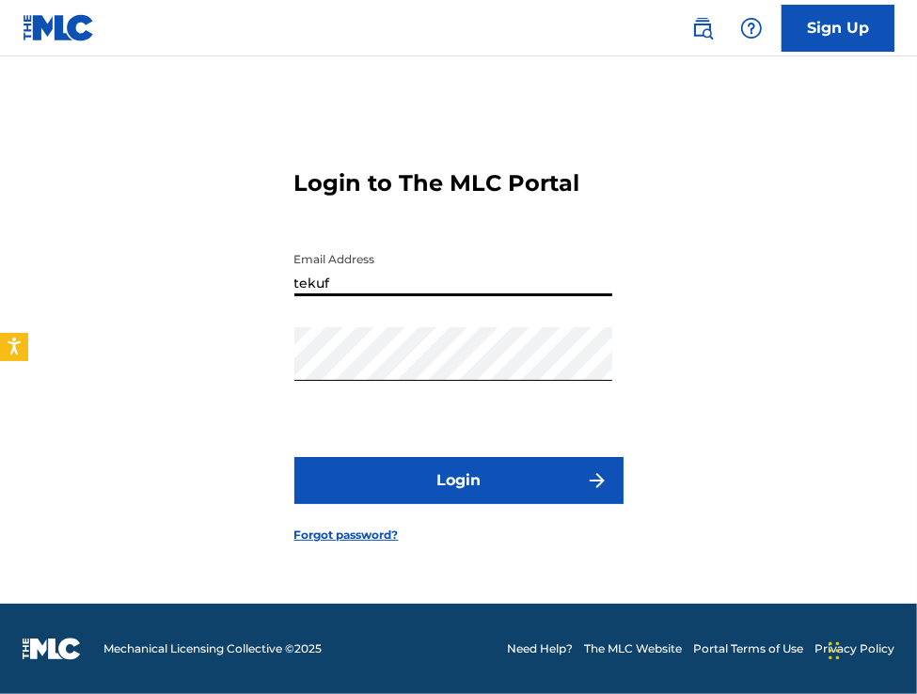
drag, startPoint x: 333, startPoint y: 287, endPoint x: 181, endPoint y: 321, distance: 156.1
click at [181, 321] on div "Login to The MLC Portal Email Address tekuf Password Login Forgot password?" at bounding box center [458, 341] width 917 height 525
paste input "[EMAIL_ADDRESS][DOMAIN_NAME]"
type input "[EMAIL_ADDRESS][DOMAIN_NAME]"
click at [417, 466] on button "Login" at bounding box center [458, 480] width 329 height 47
